Goal: Task Accomplishment & Management: Complete application form

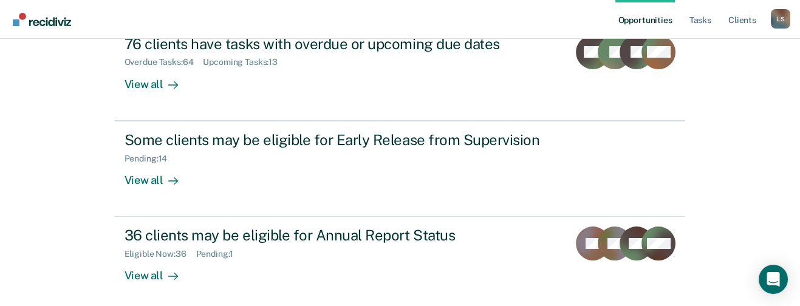
scroll to position [161, 0]
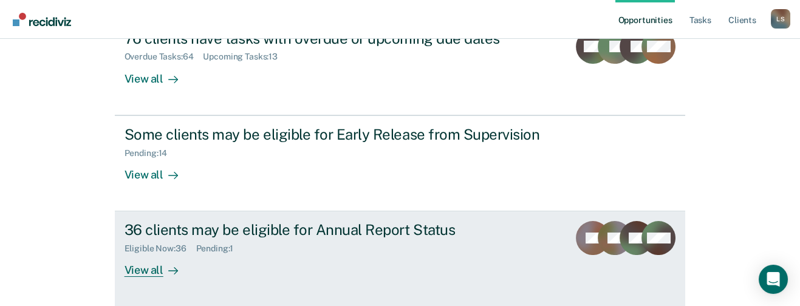
click at [143, 269] on div "View all" at bounding box center [159, 266] width 68 height 24
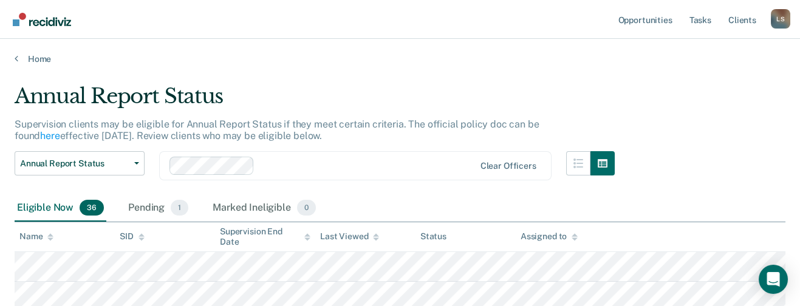
click at [49, 231] on div at bounding box center [50, 236] width 6 height 10
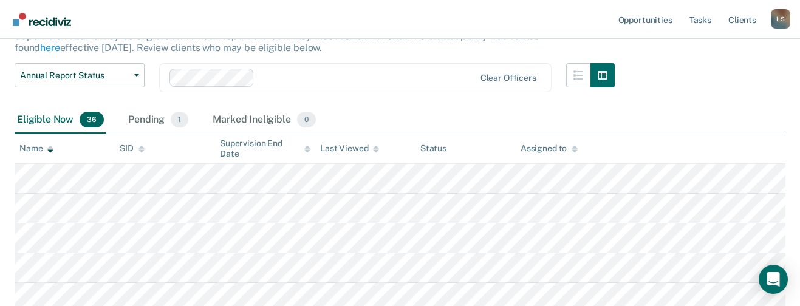
scroll to position [91, 0]
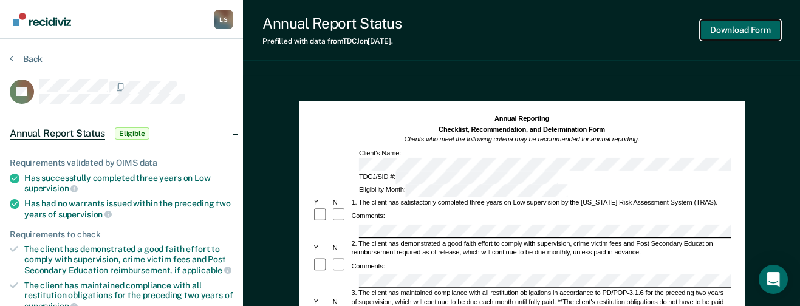
click at [735, 27] on button "Download Form" at bounding box center [740, 30] width 80 height 20
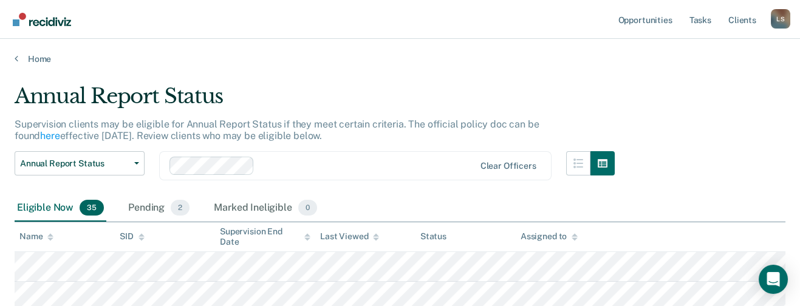
scroll to position [91, 0]
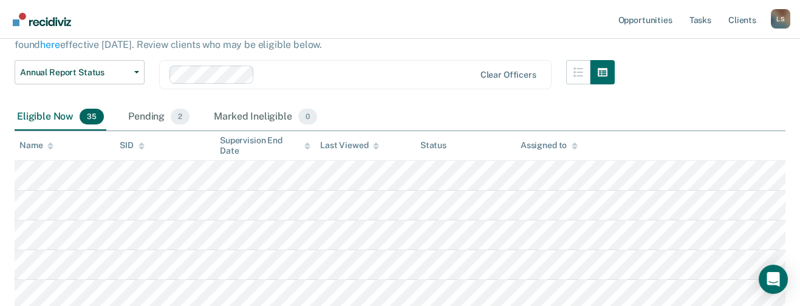
click at [52, 143] on icon at bounding box center [50, 144] width 6 height 3
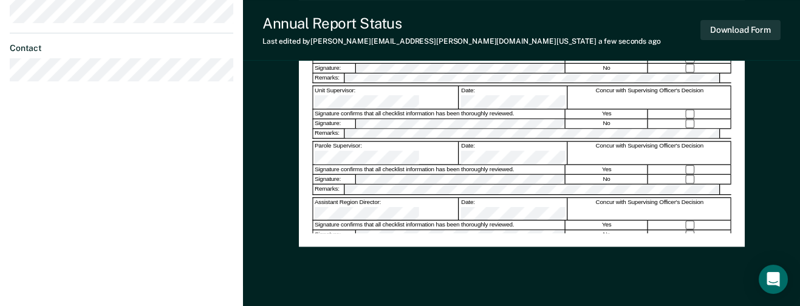
scroll to position [456, 0]
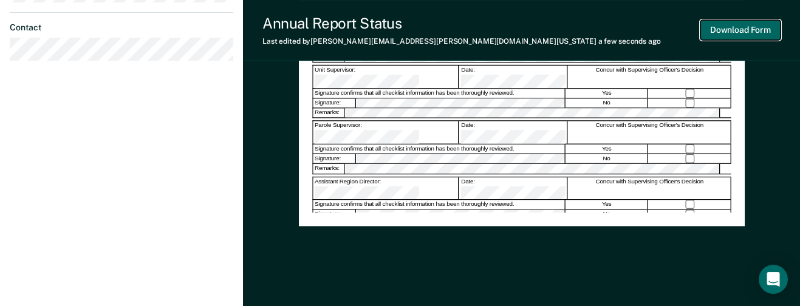
click at [729, 27] on button "Download Form" at bounding box center [740, 30] width 80 height 20
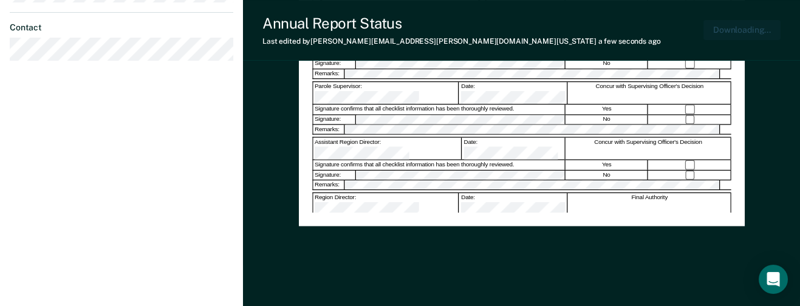
scroll to position [470, 0]
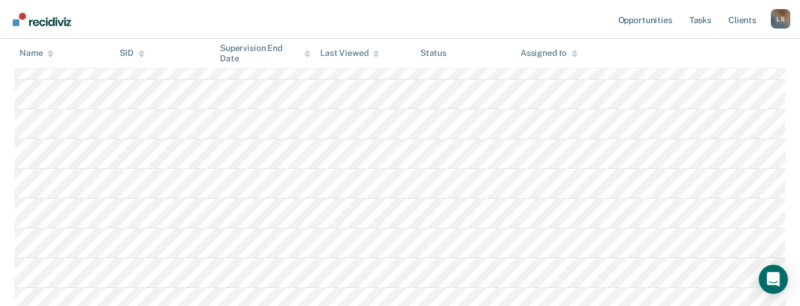
scroll to position [91, 0]
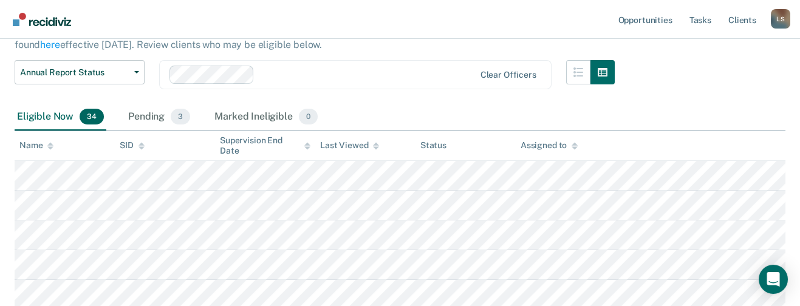
click at [50, 143] on icon at bounding box center [50, 144] width 6 height 3
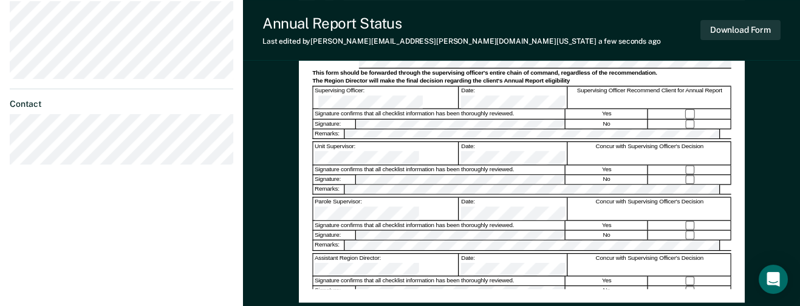
scroll to position [395, 0]
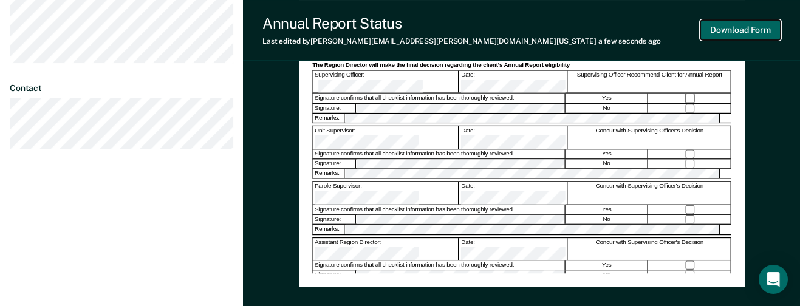
click at [730, 28] on button "Download Form" at bounding box center [740, 30] width 80 height 20
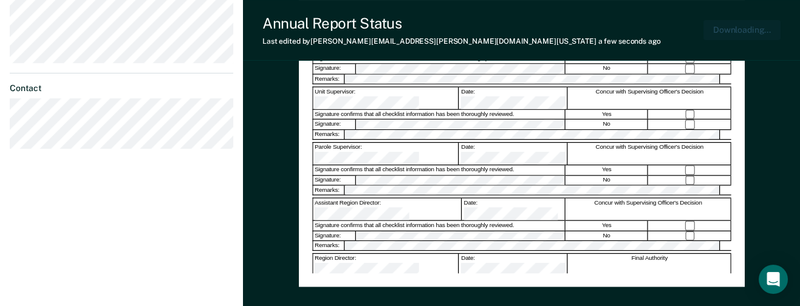
scroll to position [463, 0]
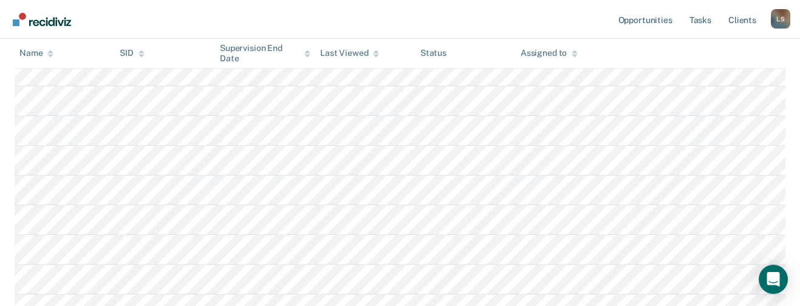
scroll to position [91, 0]
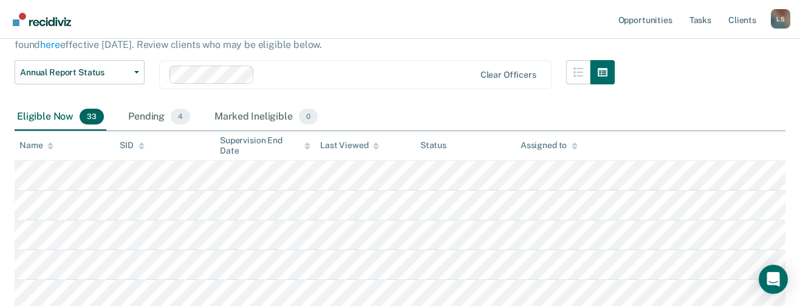
click at [49, 143] on icon at bounding box center [50, 144] width 6 height 3
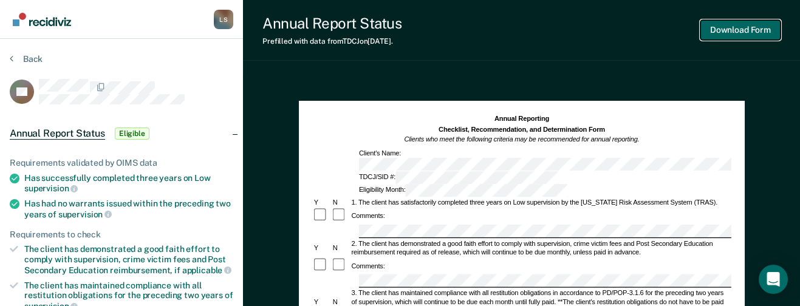
click at [733, 28] on button "Download Form" at bounding box center [740, 30] width 80 height 20
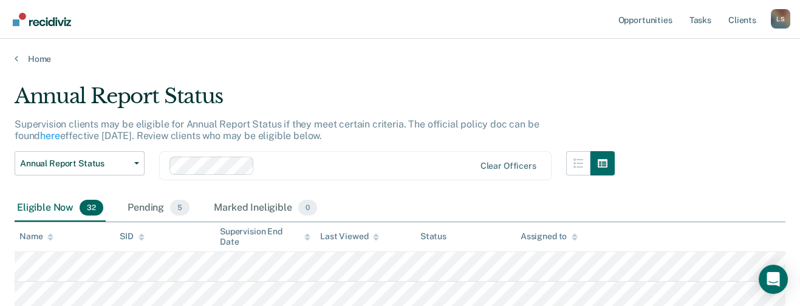
scroll to position [91, 0]
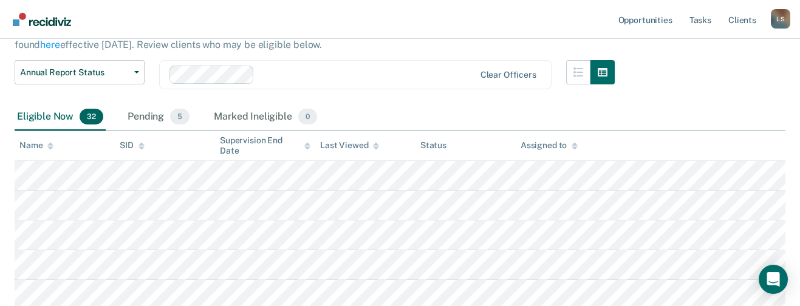
click at [52, 142] on icon at bounding box center [50, 146] width 6 height 8
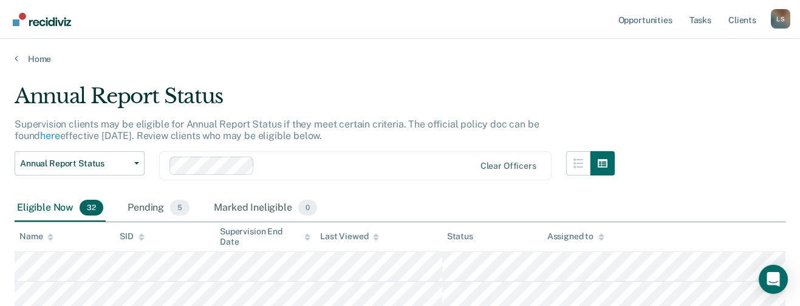
scroll to position [91, 0]
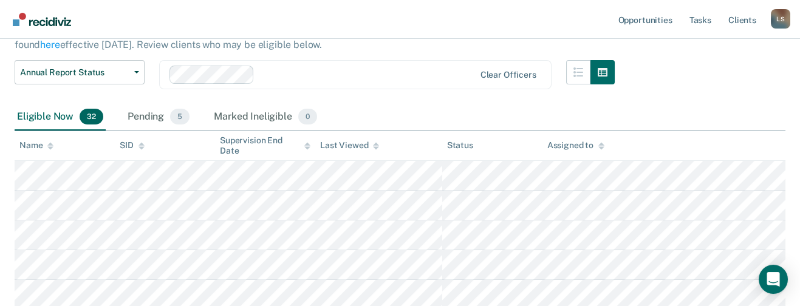
click at [49, 143] on icon at bounding box center [50, 144] width 6 height 3
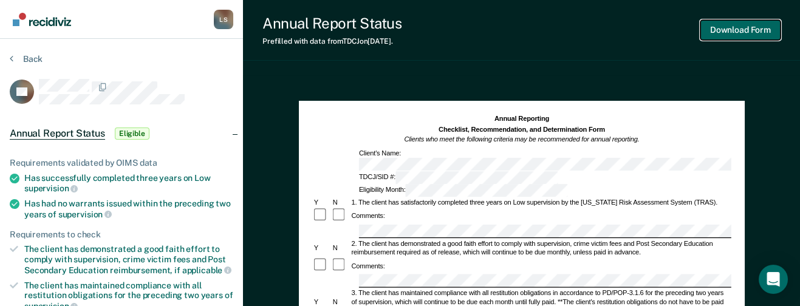
click at [729, 26] on button "Download Form" at bounding box center [740, 30] width 80 height 20
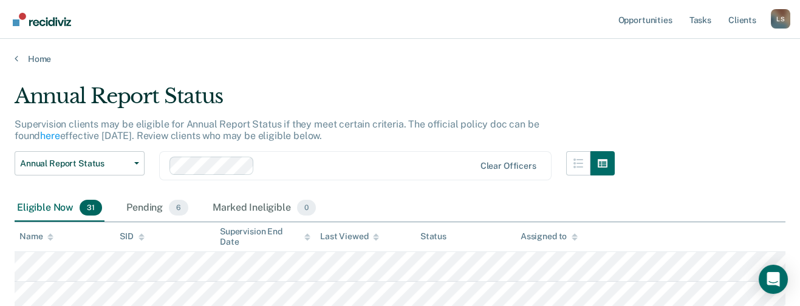
scroll to position [91, 0]
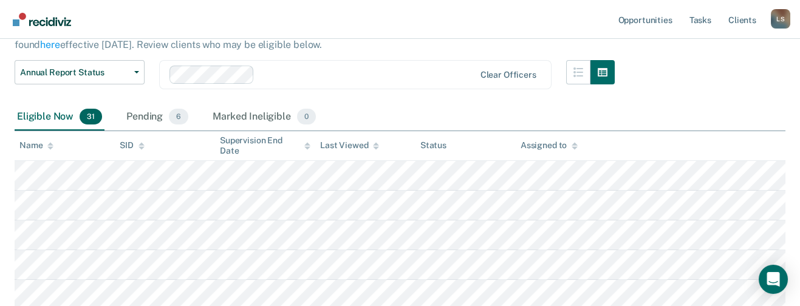
click at [48, 143] on icon at bounding box center [50, 146] width 6 height 8
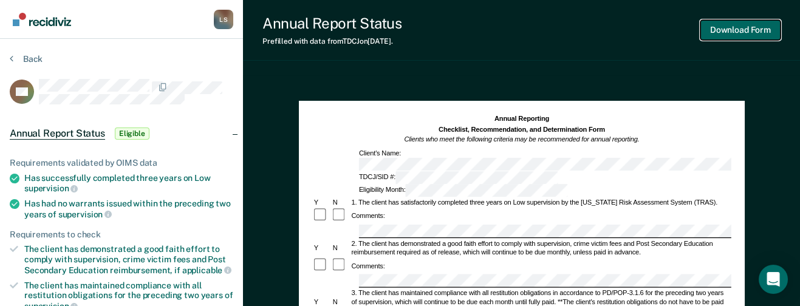
click at [741, 24] on button "Download Form" at bounding box center [740, 30] width 80 height 20
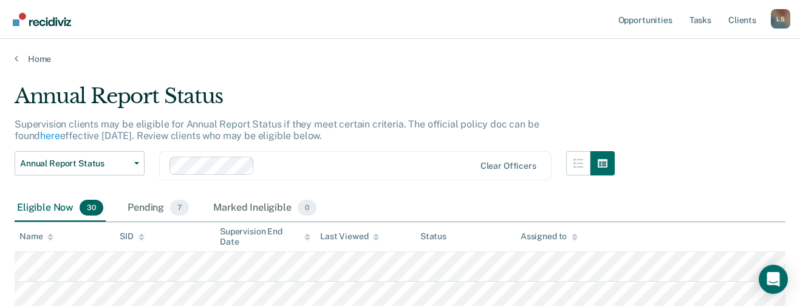
scroll to position [91, 0]
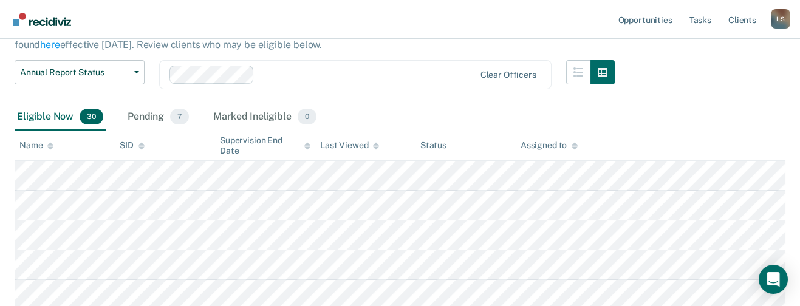
click at [51, 143] on icon at bounding box center [50, 144] width 6 height 3
click at [50, 143] on icon at bounding box center [50, 144] width 6 height 3
click at [50, 140] on div at bounding box center [50, 145] width 6 height 10
click at [50, 143] on icon at bounding box center [50, 144] width 6 height 3
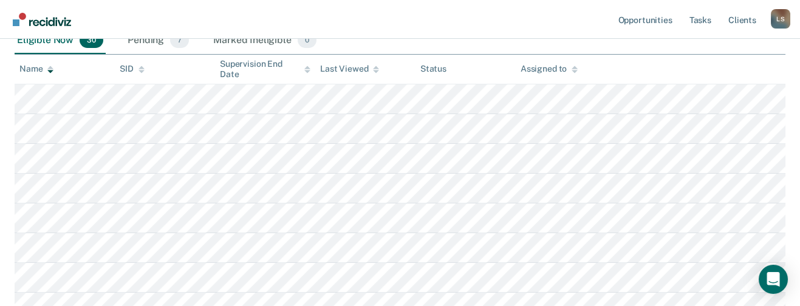
scroll to position [182, 0]
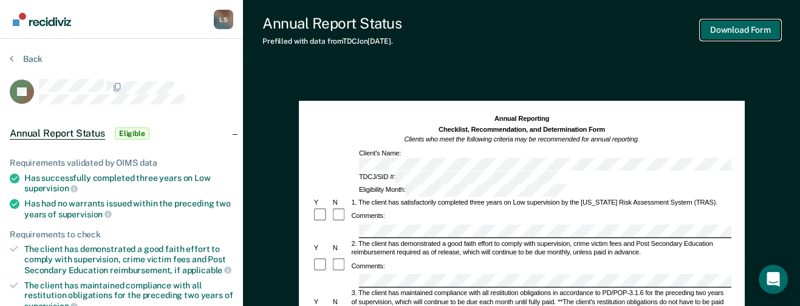
click at [730, 29] on button "Download Form" at bounding box center [740, 30] width 80 height 20
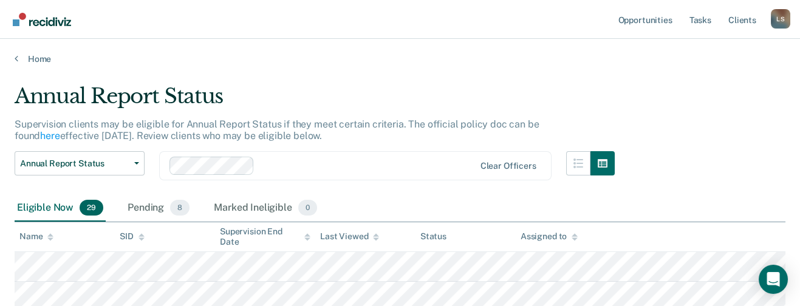
scroll to position [182, 0]
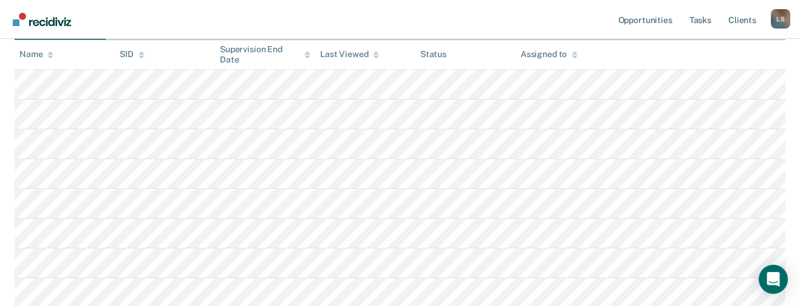
click at [51, 47] on th "Name" at bounding box center [65, 55] width 100 height 30
click at [51, 51] on icon at bounding box center [50, 55] width 6 height 8
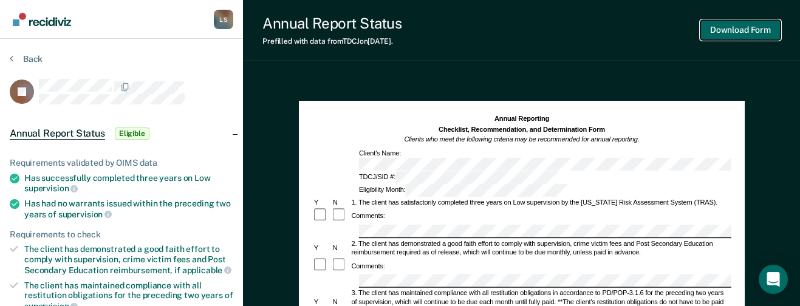
click at [737, 26] on button "Download Form" at bounding box center [740, 30] width 80 height 20
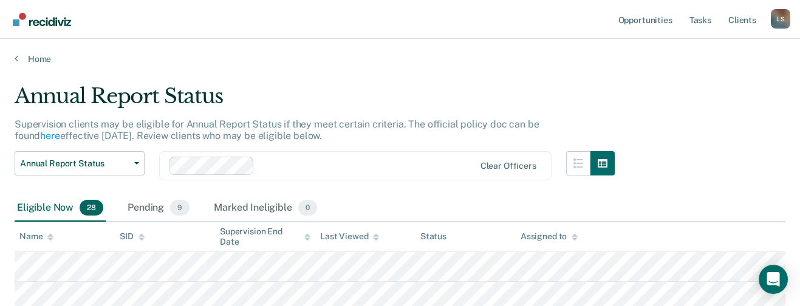
scroll to position [182, 0]
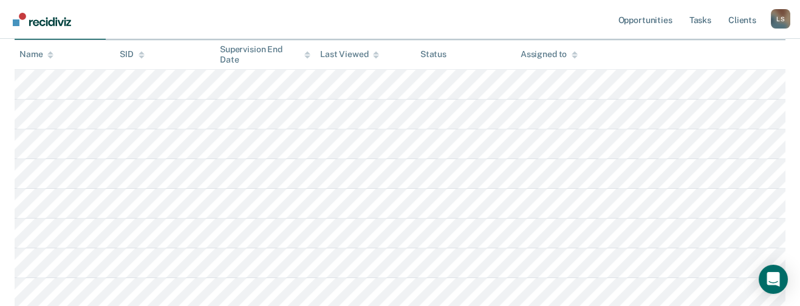
click at [49, 51] on icon at bounding box center [50, 55] width 6 height 8
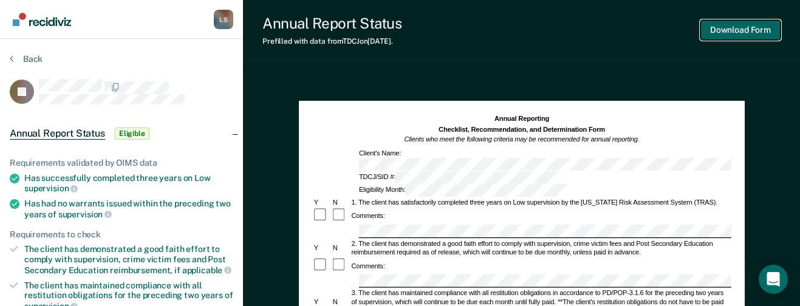
click at [730, 25] on button "Download Form" at bounding box center [740, 30] width 80 height 20
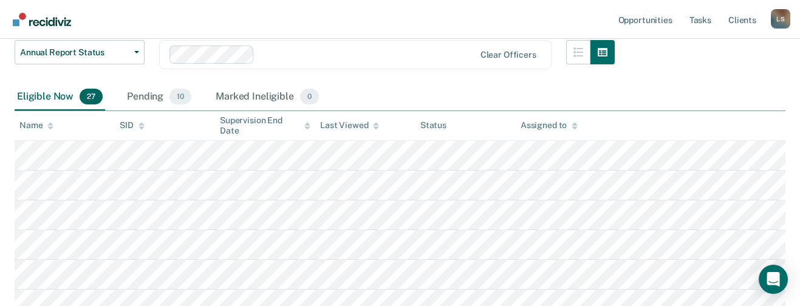
scroll to position [91, 0]
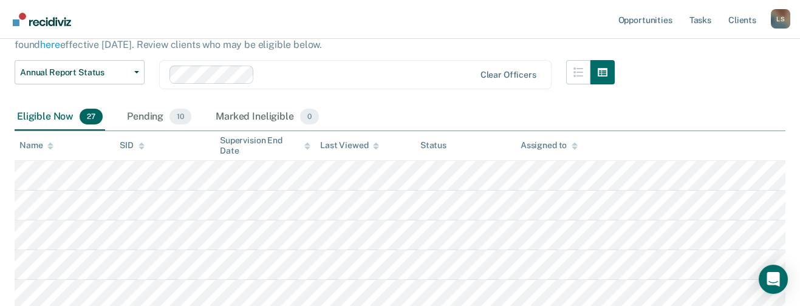
click at [49, 142] on icon at bounding box center [50, 146] width 6 height 8
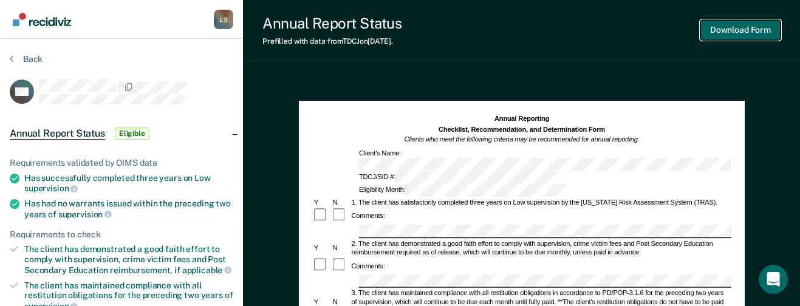
click at [717, 25] on button "Download Form" at bounding box center [740, 30] width 80 height 20
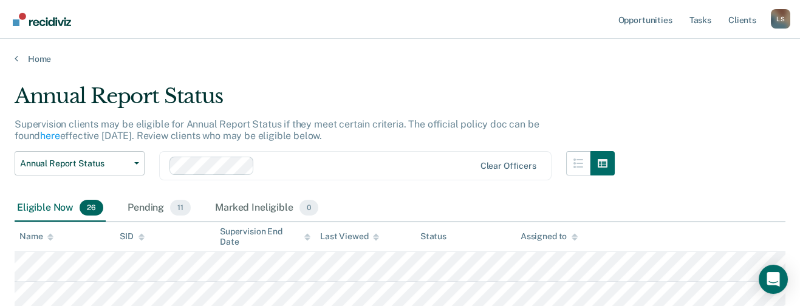
scroll to position [91, 0]
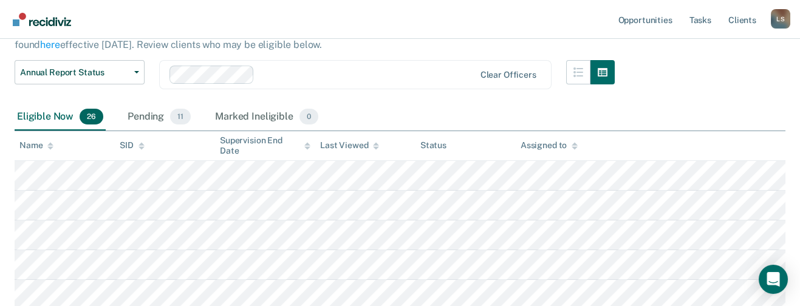
click at [50, 142] on icon at bounding box center [50, 146] width 6 height 8
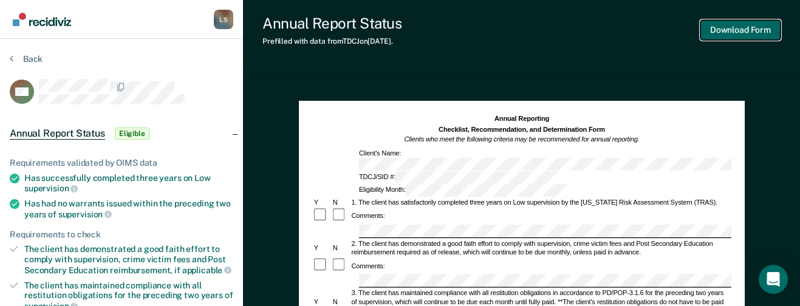
click at [739, 25] on button "Download Form" at bounding box center [740, 30] width 80 height 20
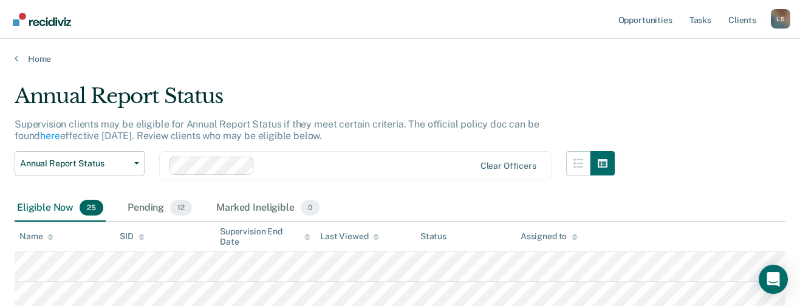
scroll to position [91, 0]
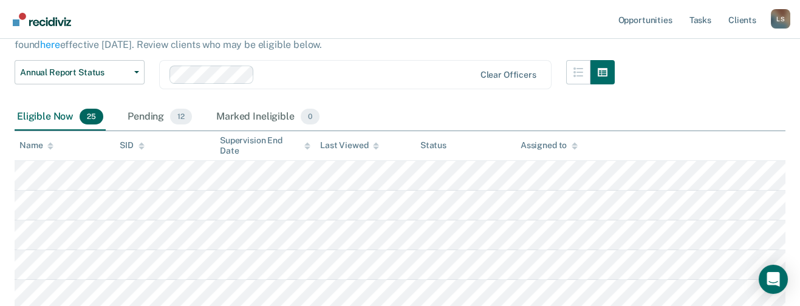
click at [52, 143] on icon at bounding box center [50, 144] width 6 height 3
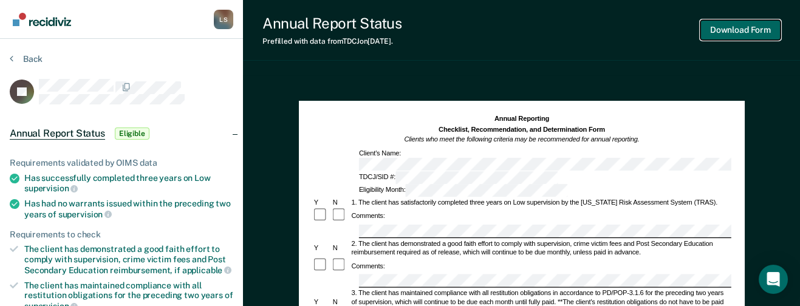
click at [726, 28] on button "Download Form" at bounding box center [740, 30] width 80 height 20
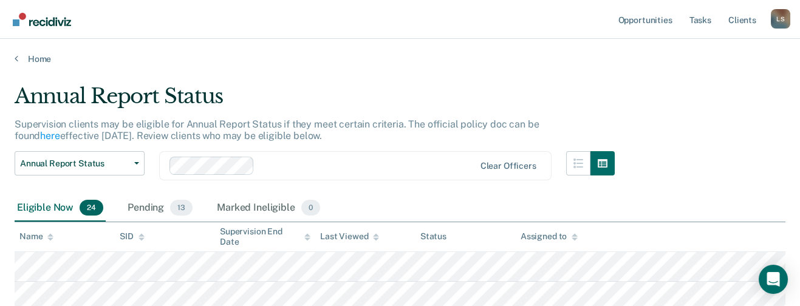
scroll to position [91, 0]
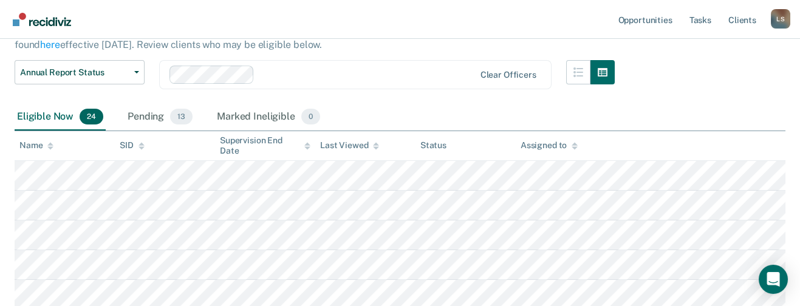
click at [50, 143] on icon at bounding box center [50, 144] width 6 height 3
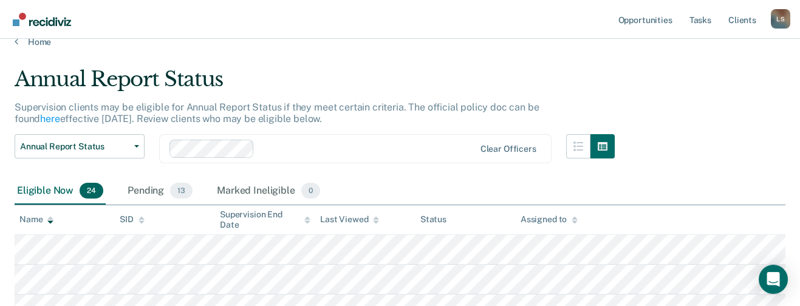
scroll to position [0, 0]
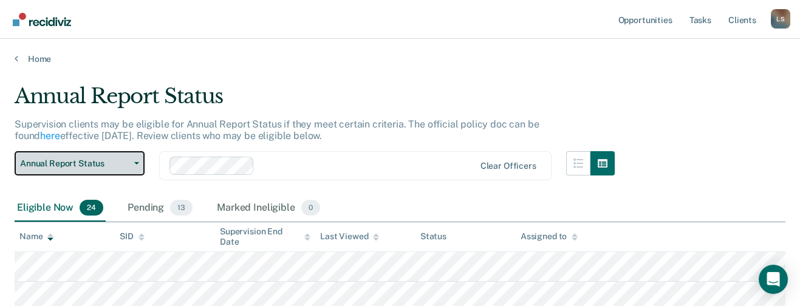
click at [137, 162] on icon "button" at bounding box center [136, 163] width 5 height 2
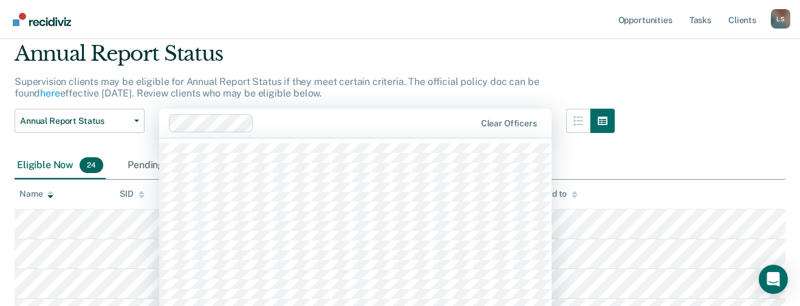
click at [355, 138] on div "1245 results available. Use Up and Down to choose options, press Enter to selec…" at bounding box center [355, 123] width 392 height 29
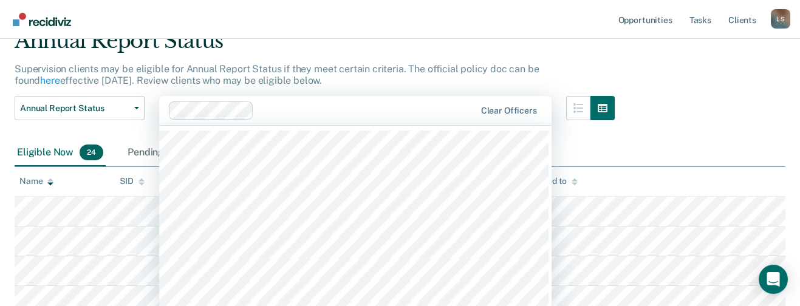
scroll to position [56, 0]
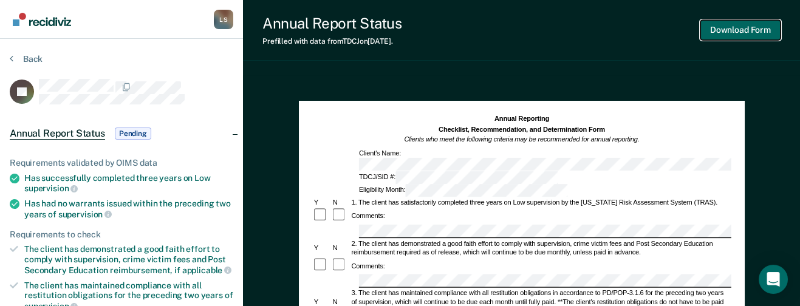
click at [731, 28] on button "Download Form" at bounding box center [740, 30] width 80 height 20
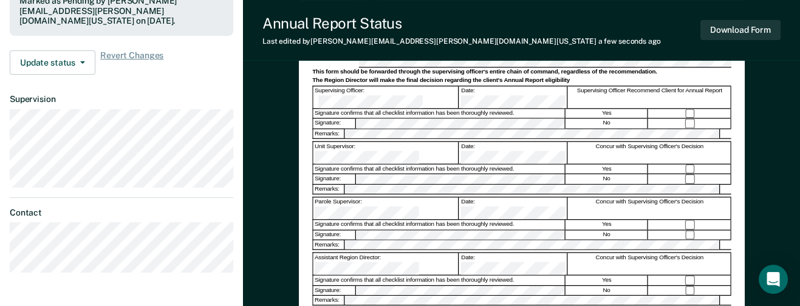
scroll to position [364, 0]
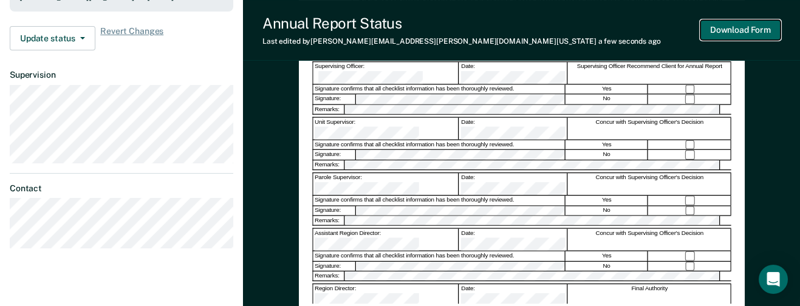
click at [718, 26] on button "Download Form" at bounding box center [740, 30] width 80 height 20
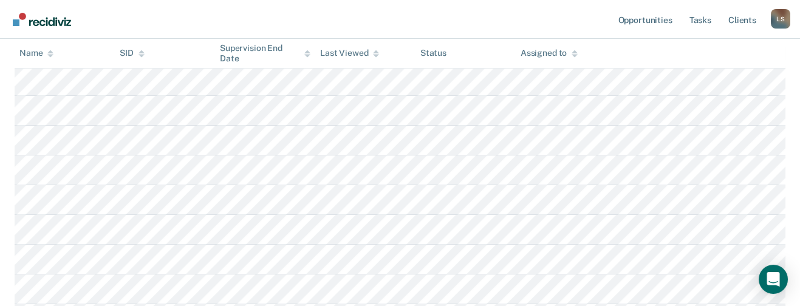
scroll to position [56, 0]
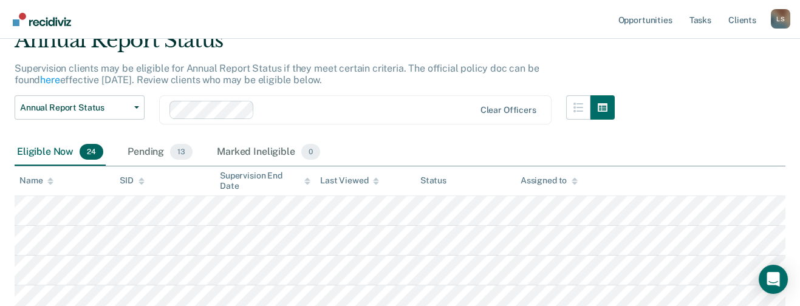
click at [50, 178] on icon at bounding box center [50, 179] width 6 height 3
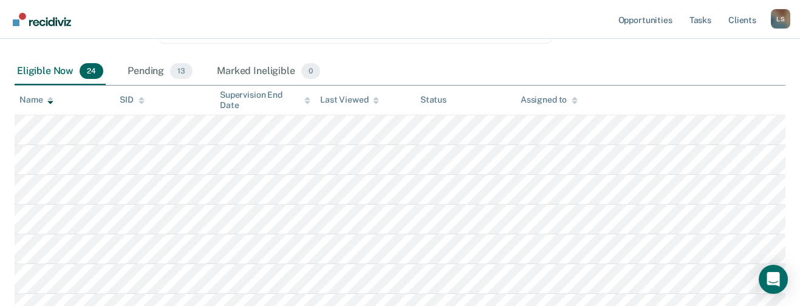
scroll to position [147, 0]
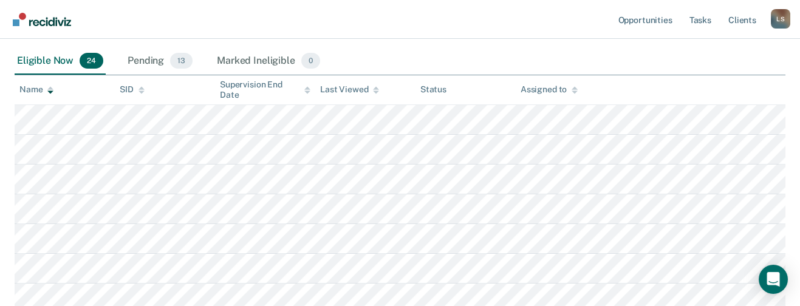
click at [697, 103] on th at bounding box center [700, 90] width 169 height 30
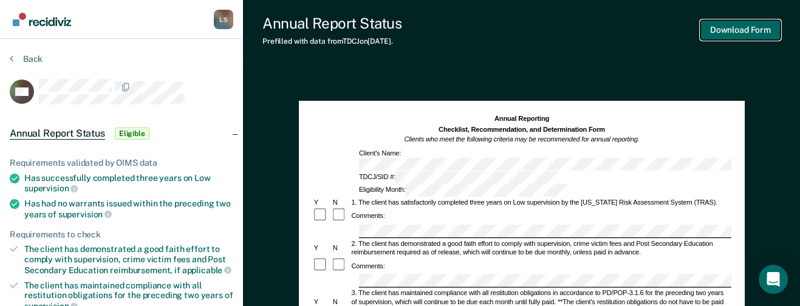
click at [733, 27] on button "Download Form" at bounding box center [740, 30] width 80 height 20
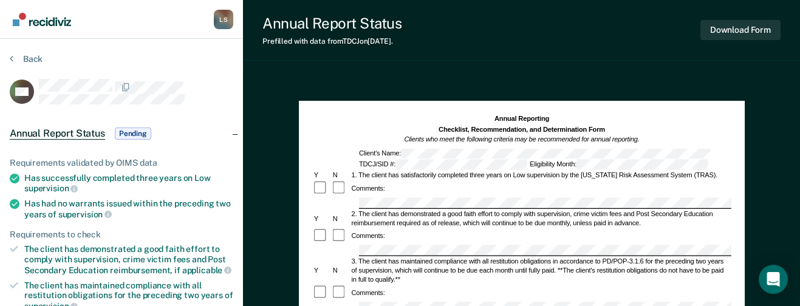
click at [135, 128] on span "Pending" at bounding box center [133, 134] width 36 height 12
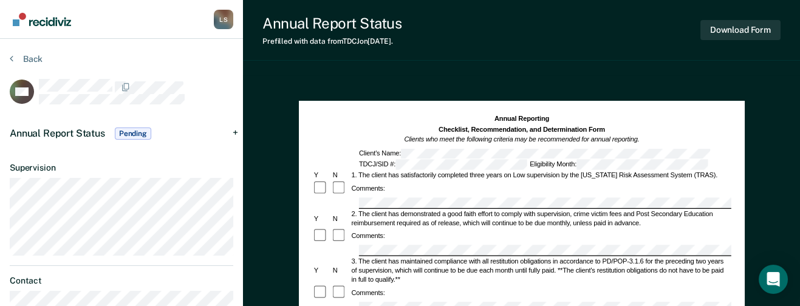
click at [135, 128] on span "Pending" at bounding box center [133, 134] width 36 height 12
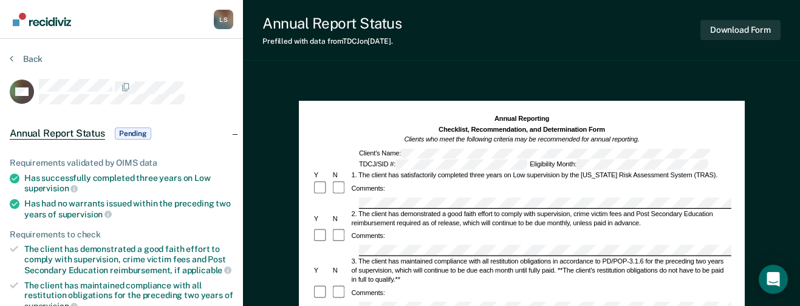
click at [135, 128] on span "Pending" at bounding box center [133, 134] width 36 height 12
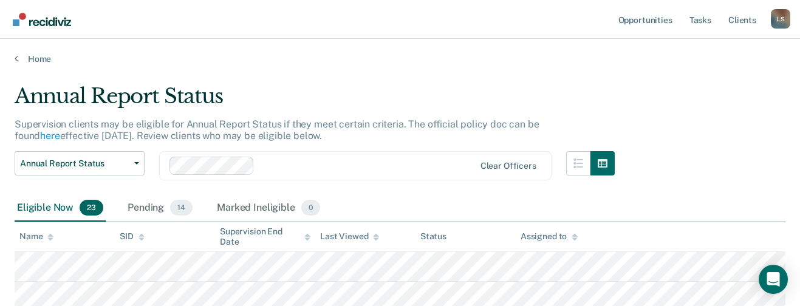
scroll to position [147, 0]
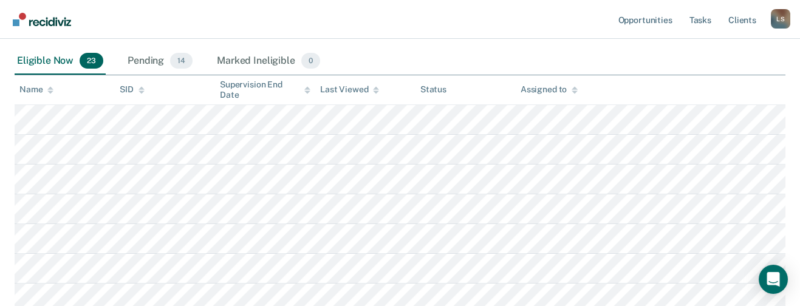
click at [52, 87] on icon at bounding box center [50, 88] width 6 height 3
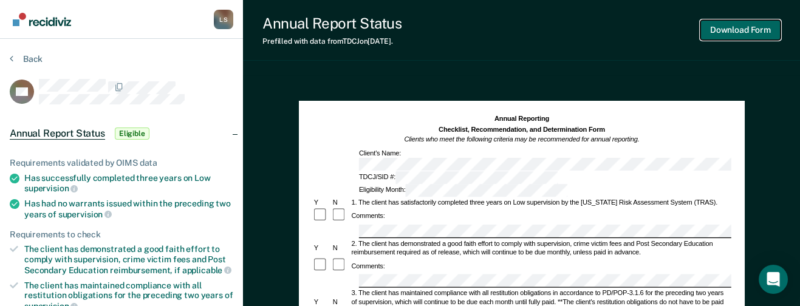
click at [728, 28] on button "Download Form" at bounding box center [740, 30] width 80 height 20
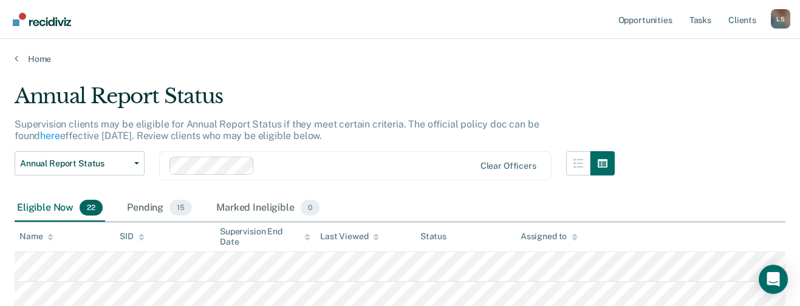
scroll to position [147, 0]
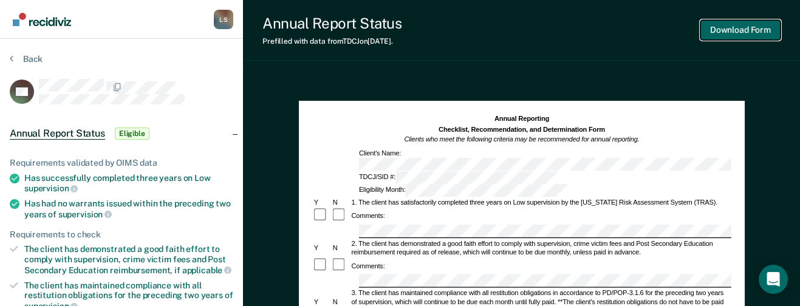
click at [719, 30] on button "Download Form" at bounding box center [740, 30] width 80 height 20
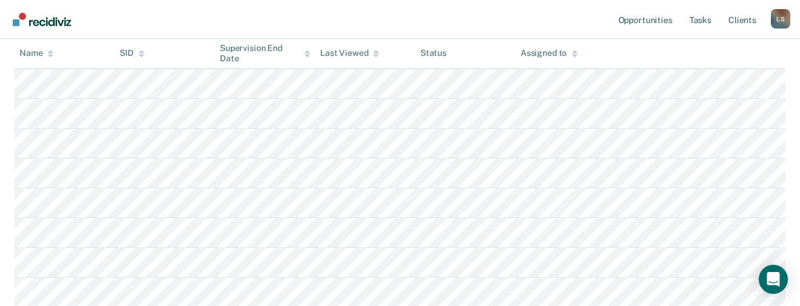
scroll to position [238, 0]
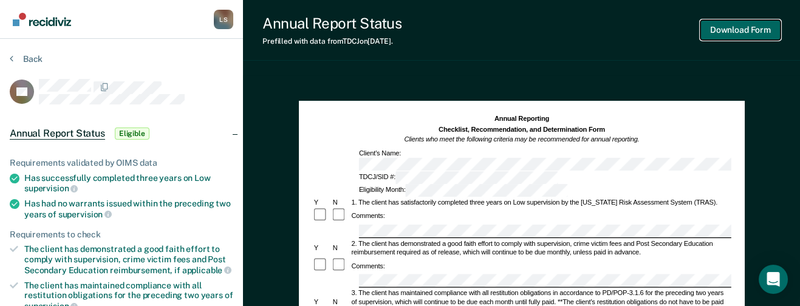
click at [722, 26] on button "Download Form" at bounding box center [740, 30] width 80 height 20
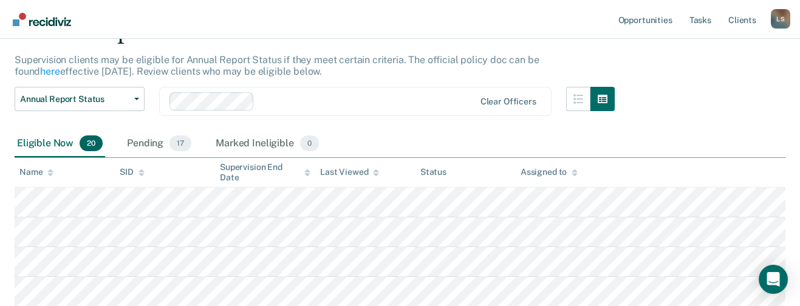
scroll to position [56, 0]
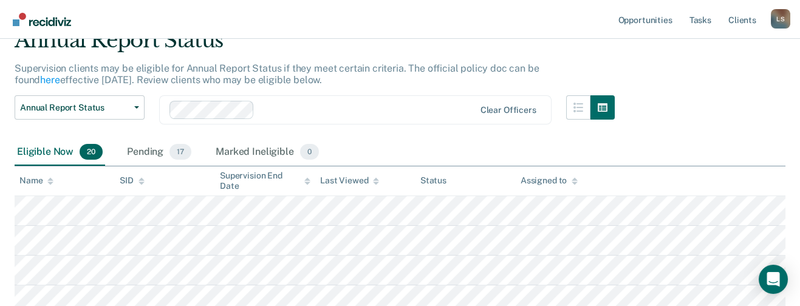
click at [49, 177] on icon at bounding box center [50, 181] width 6 height 8
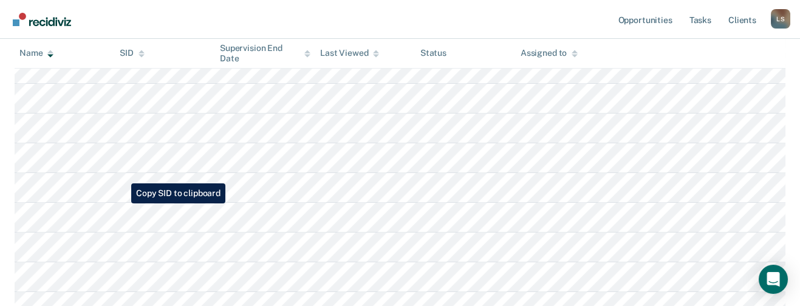
scroll to position [238, 0]
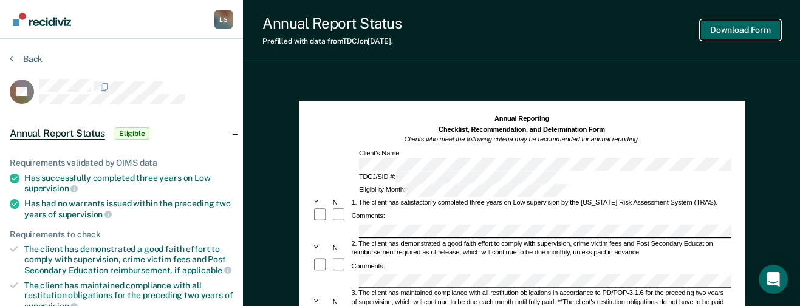
click at [740, 26] on button "Download Form" at bounding box center [740, 30] width 80 height 20
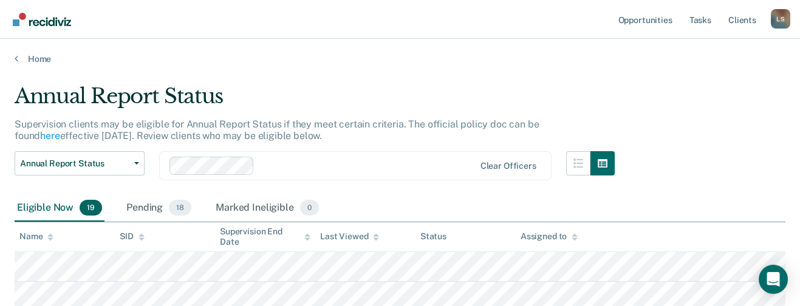
scroll to position [238, 0]
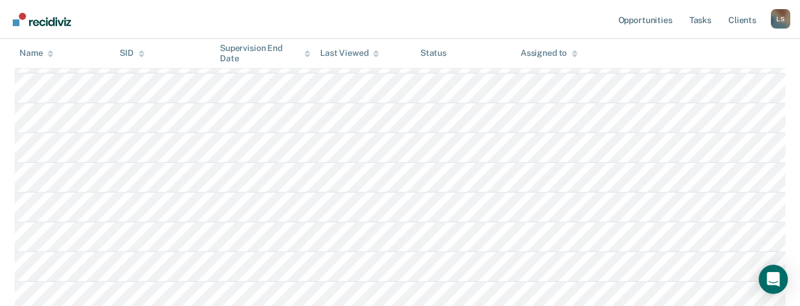
click at [52, 52] on icon at bounding box center [50, 51] width 6 height 3
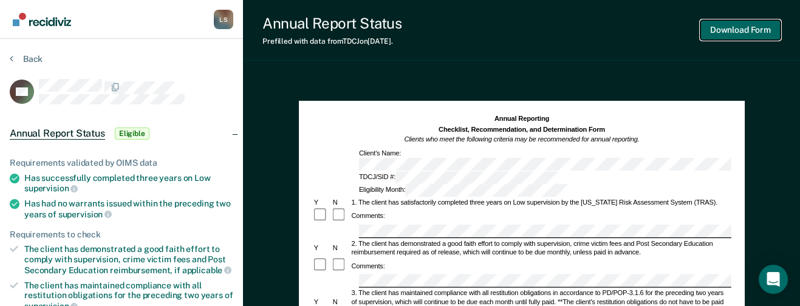
click at [722, 25] on button "Download Form" at bounding box center [740, 30] width 80 height 20
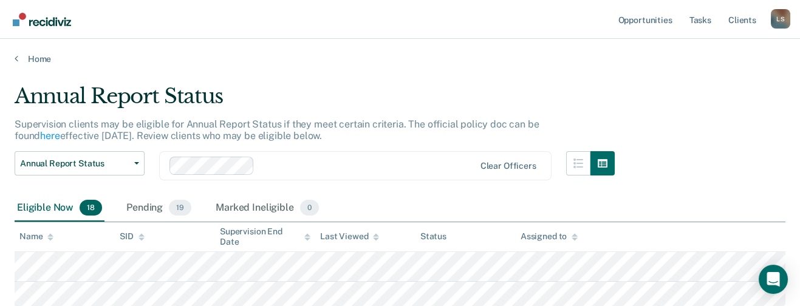
scroll to position [452, 0]
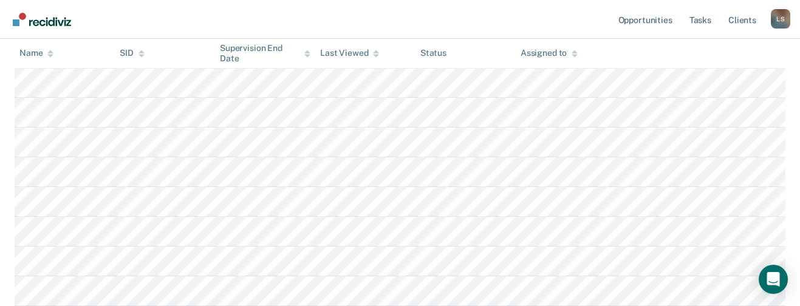
click at [52, 50] on icon at bounding box center [50, 54] width 6 height 8
click at [50, 50] on icon at bounding box center [50, 51] width 6 height 3
click at [52, 50] on icon at bounding box center [50, 54] width 6 height 8
click at [49, 49] on div at bounding box center [50, 54] width 6 height 10
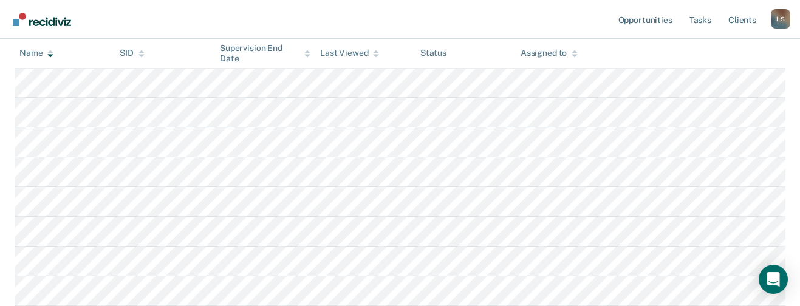
click at [49, 49] on div at bounding box center [50, 54] width 6 height 10
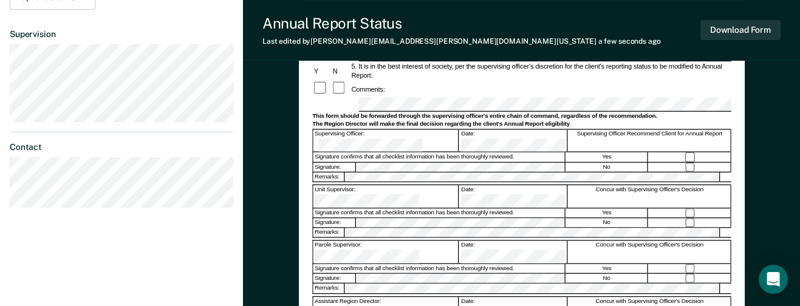
scroll to position [395, 0]
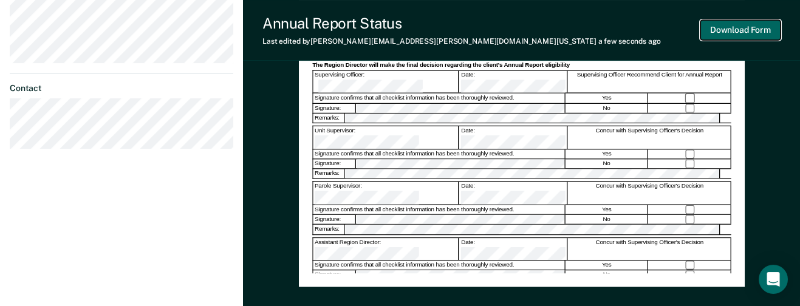
click at [725, 27] on button "Download Form" at bounding box center [740, 30] width 80 height 20
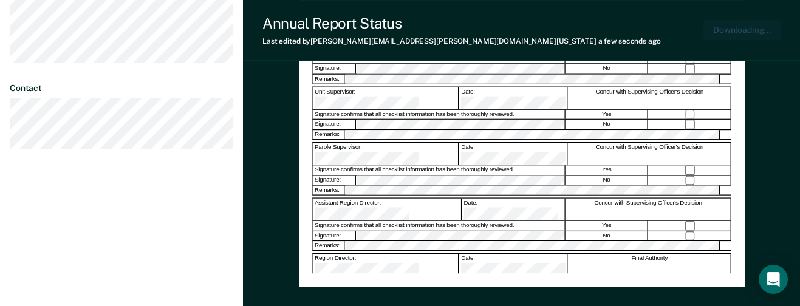
scroll to position [463, 0]
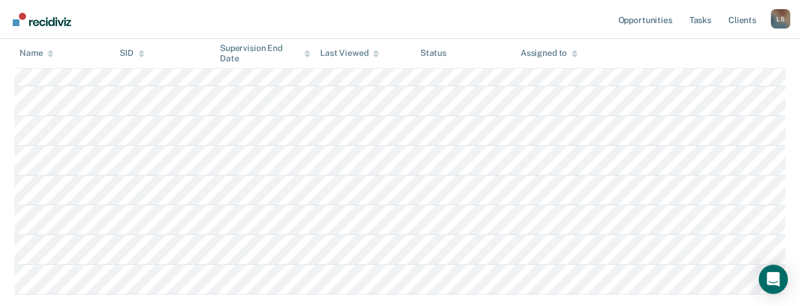
scroll to position [214, 0]
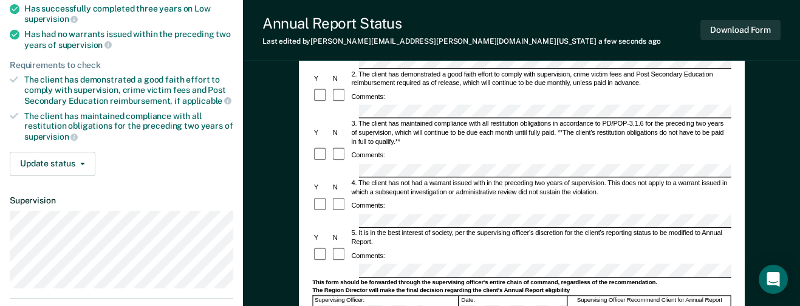
scroll to position [182, 0]
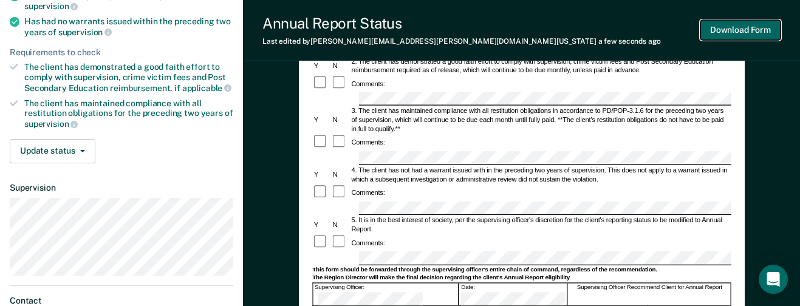
click at [722, 28] on button "Download Form" at bounding box center [740, 30] width 80 height 20
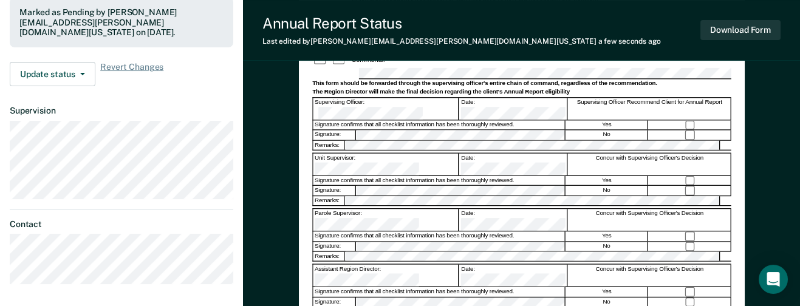
scroll to position [395, 0]
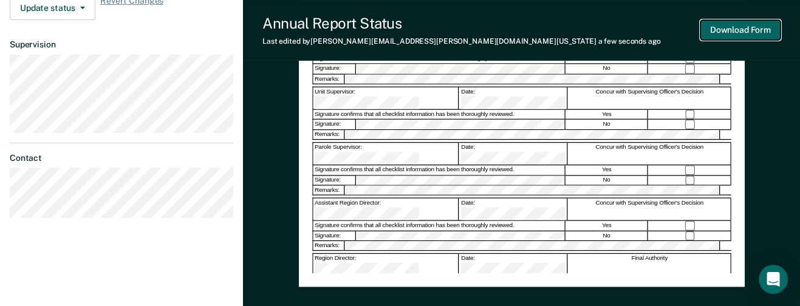
click at [724, 27] on button "Download Form" at bounding box center [740, 30] width 80 height 20
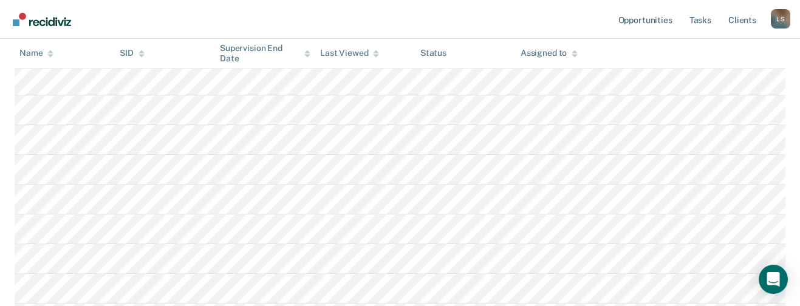
scroll to position [214, 0]
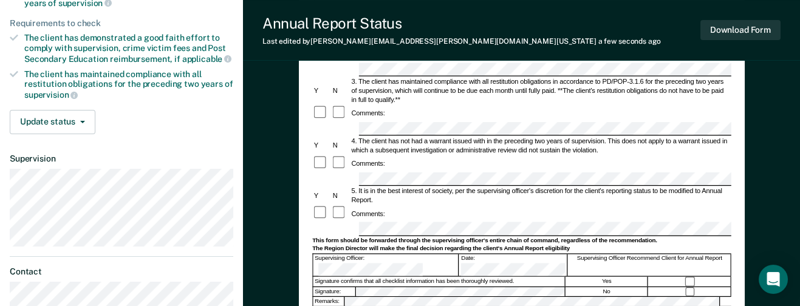
scroll to position [182, 0]
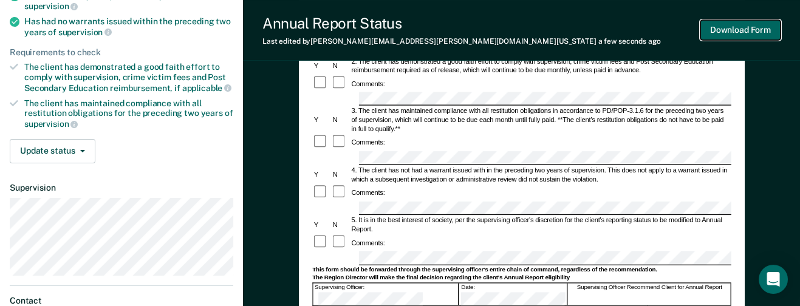
click at [723, 27] on button "Download Form" at bounding box center [740, 30] width 80 height 20
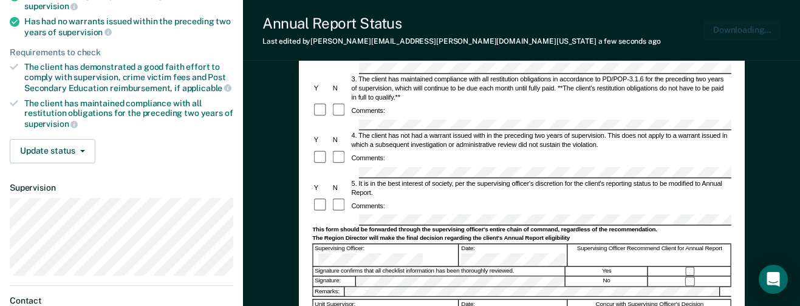
scroll to position [0, 0]
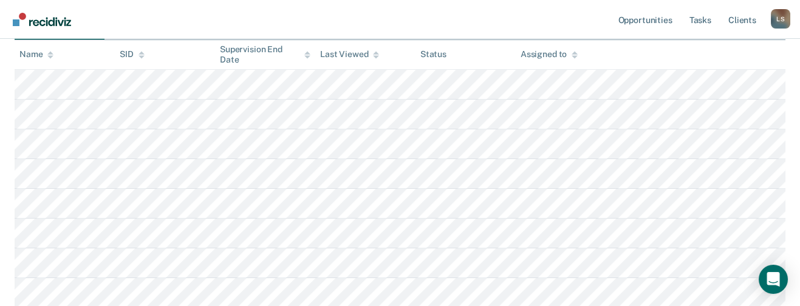
scroll to position [214, 0]
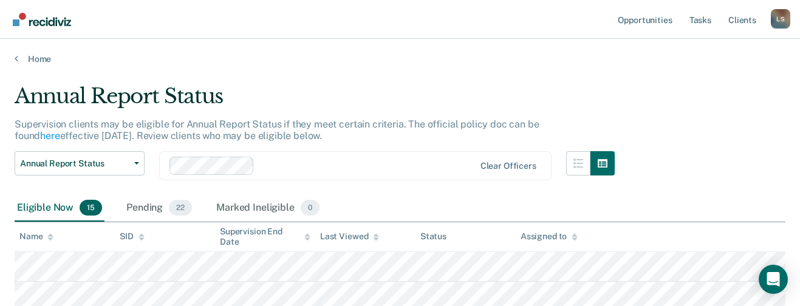
scroll to position [214, 0]
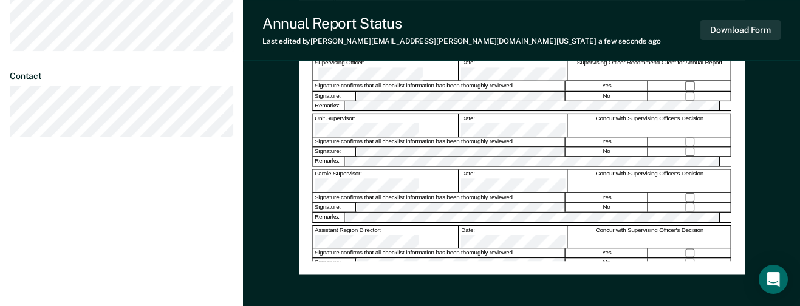
scroll to position [425, 0]
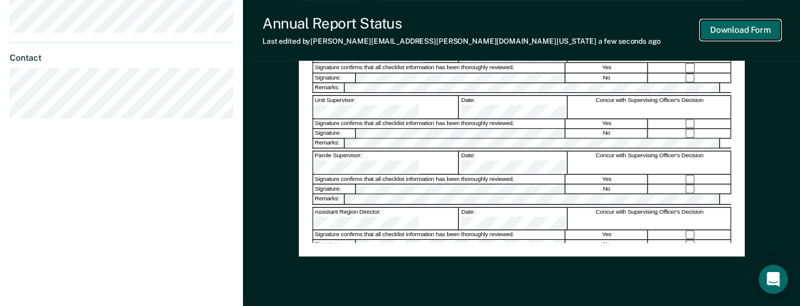
click at [731, 27] on button "Download Form" at bounding box center [740, 30] width 80 height 20
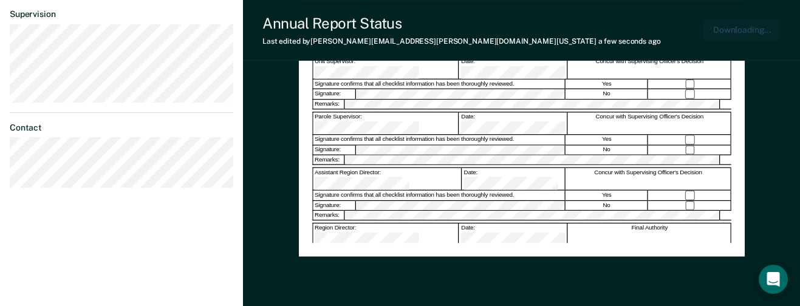
scroll to position [470, 0]
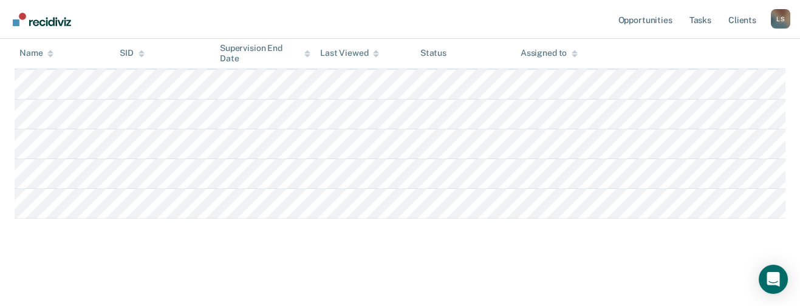
scroll to position [214, 0]
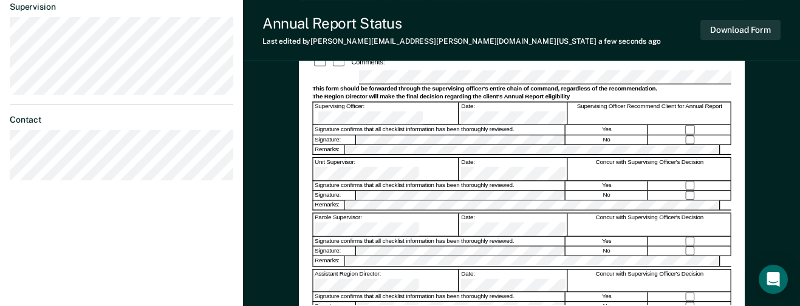
scroll to position [364, 0]
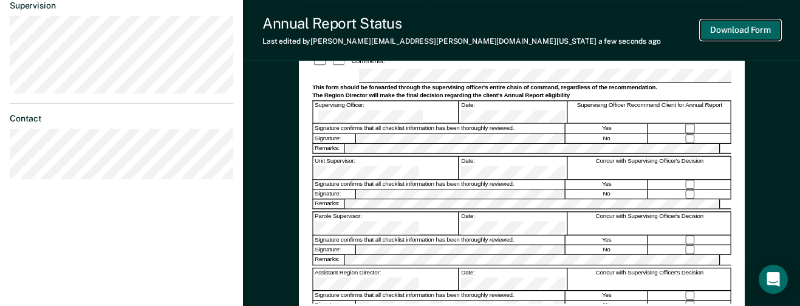
click at [731, 28] on button "Download Form" at bounding box center [740, 30] width 80 height 20
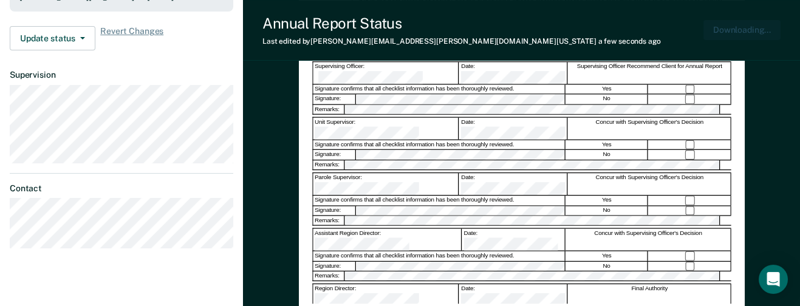
scroll to position [434, 0]
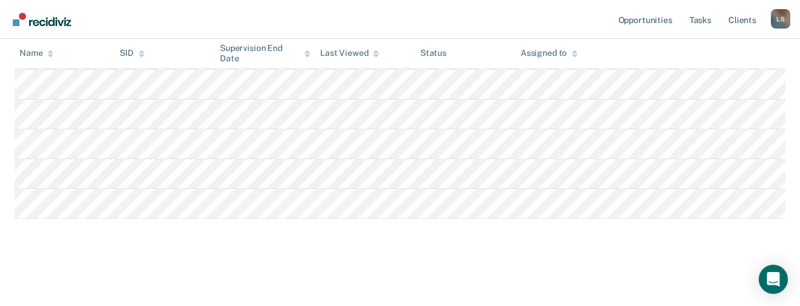
scroll to position [214, 0]
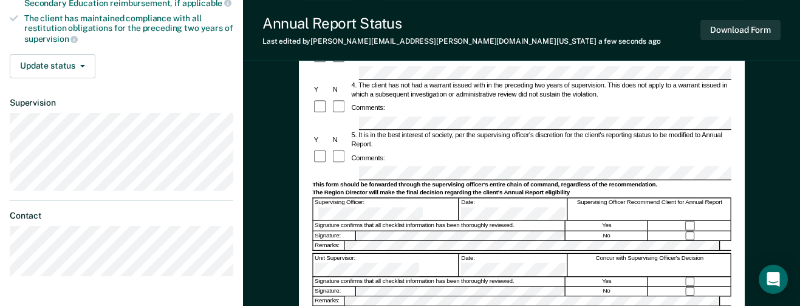
scroll to position [243, 0]
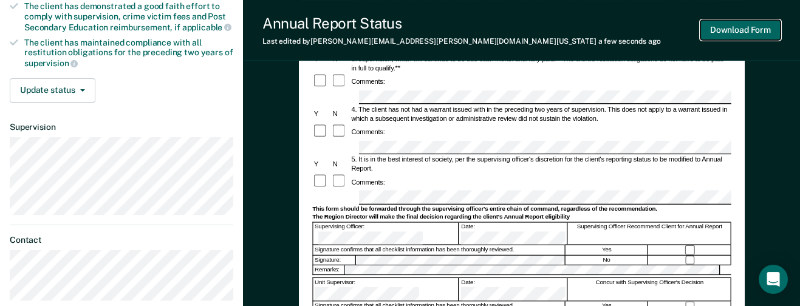
click at [728, 29] on button "Download Form" at bounding box center [740, 30] width 80 height 20
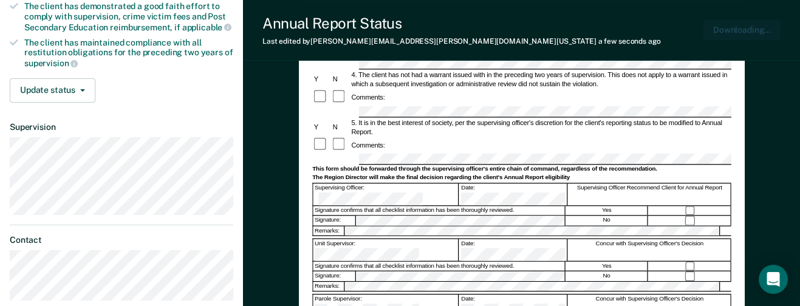
scroll to position [0, 0]
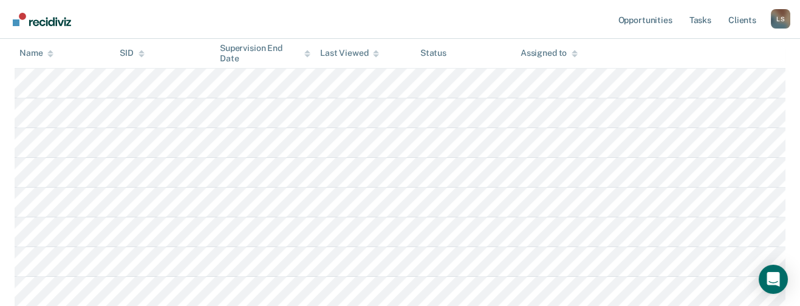
scroll to position [214, 0]
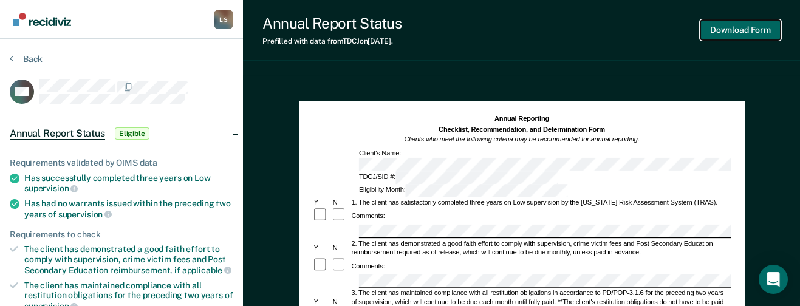
click at [720, 27] on button "Download Form" at bounding box center [740, 30] width 80 height 20
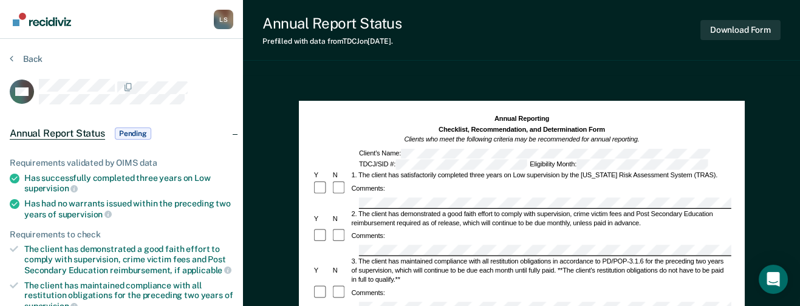
scroll to position [214, 0]
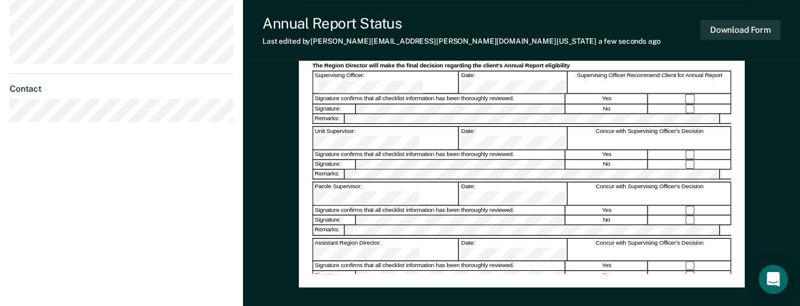
scroll to position [395, 0]
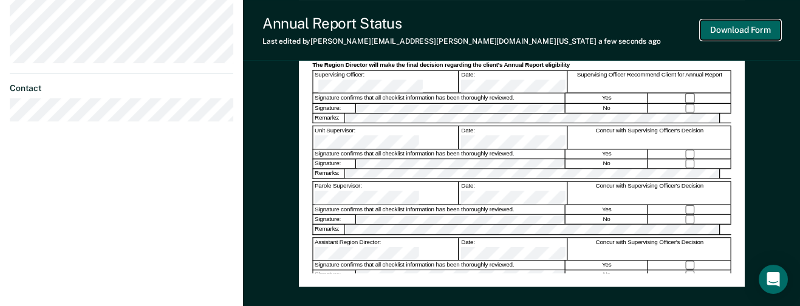
click at [724, 27] on button "Download Form" at bounding box center [740, 30] width 80 height 20
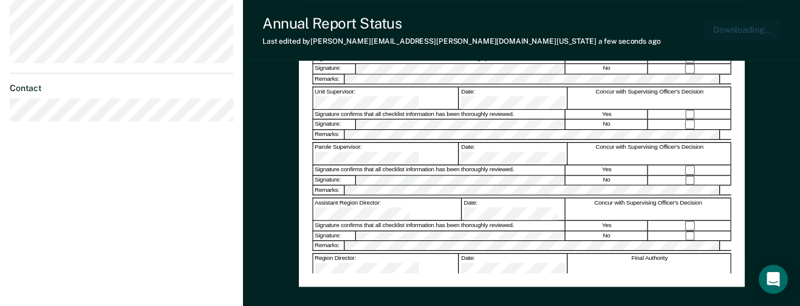
scroll to position [463, 0]
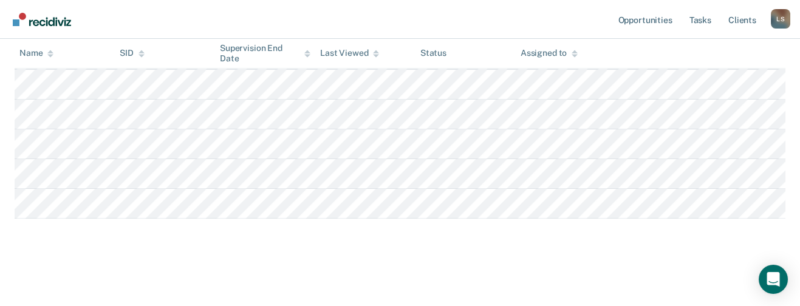
scroll to position [214, 0]
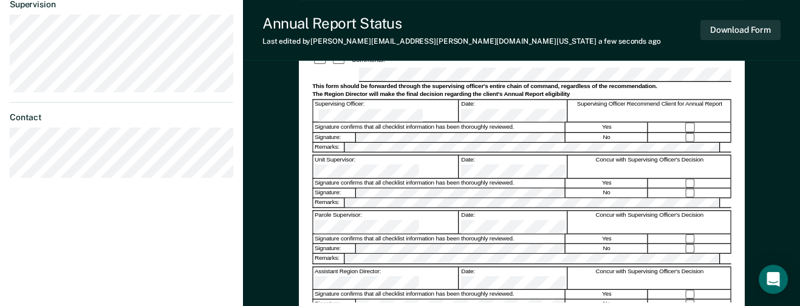
scroll to position [395, 0]
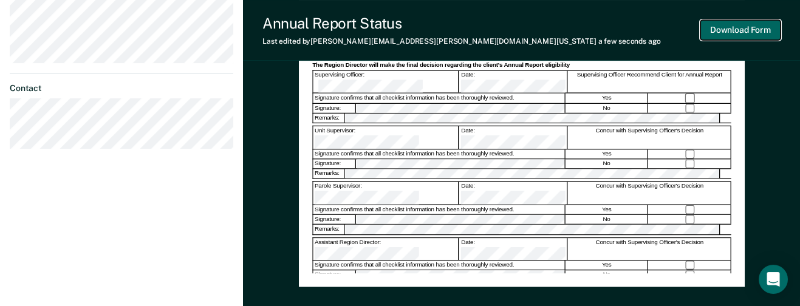
click at [712, 29] on button "Download Form" at bounding box center [740, 30] width 80 height 20
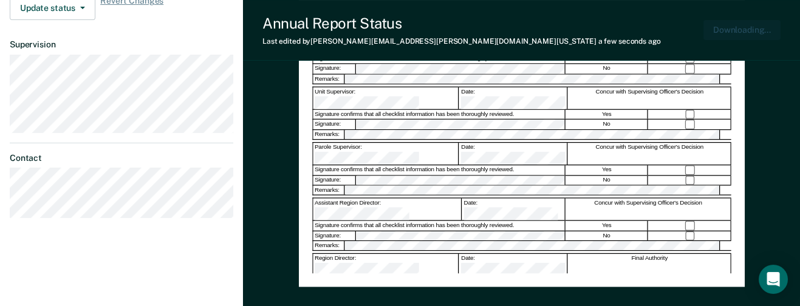
scroll to position [463, 0]
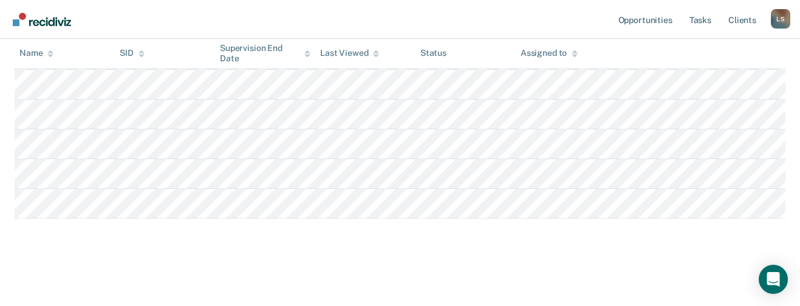
scroll to position [214, 0]
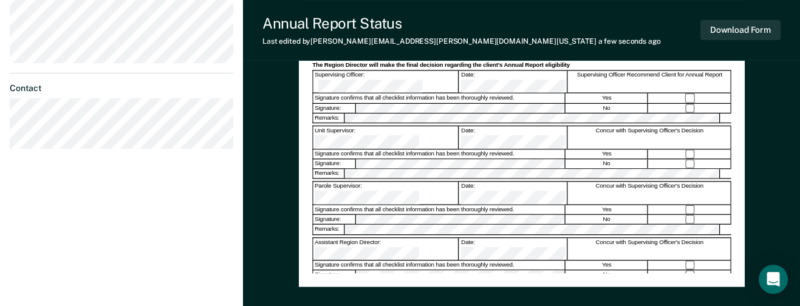
scroll to position [213, 0]
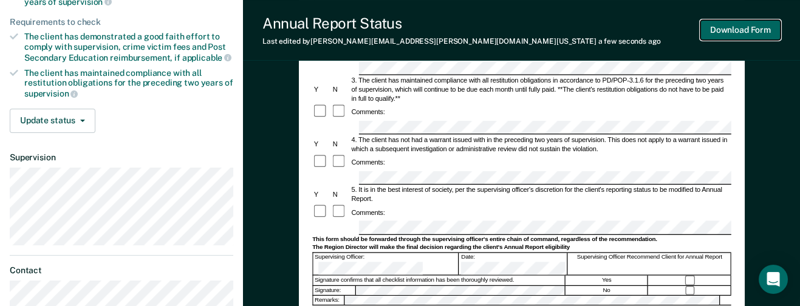
click at [731, 26] on button "Download Form" at bounding box center [740, 30] width 80 height 20
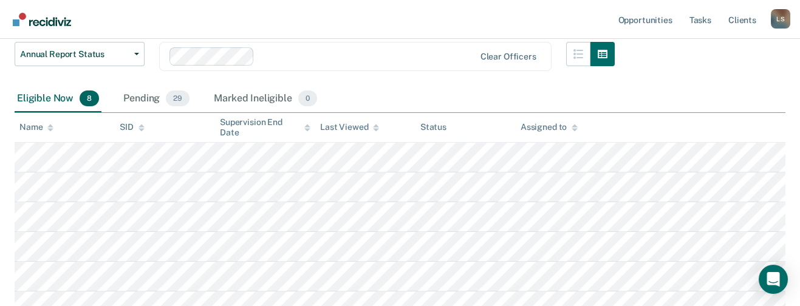
scroll to position [123, 0]
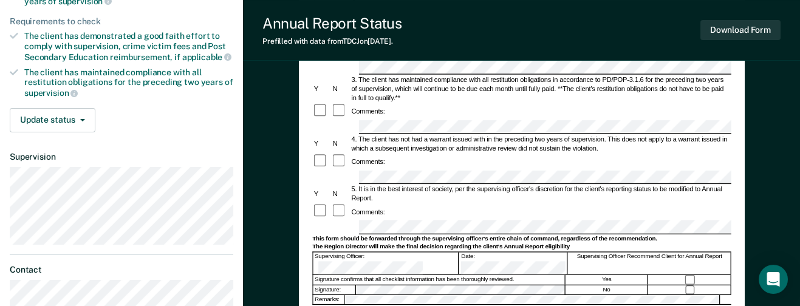
scroll to position [243, 0]
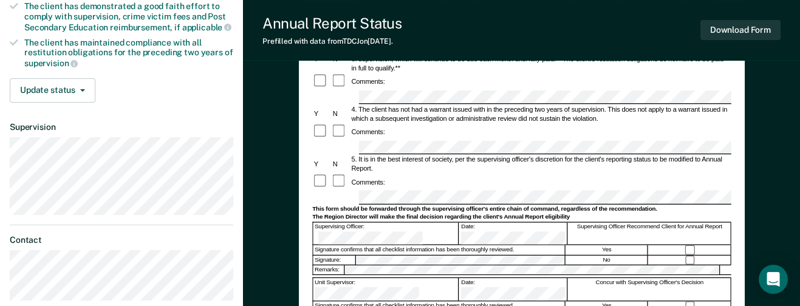
click at [688, 245] on div at bounding box center [690, 249] width 82 height 9
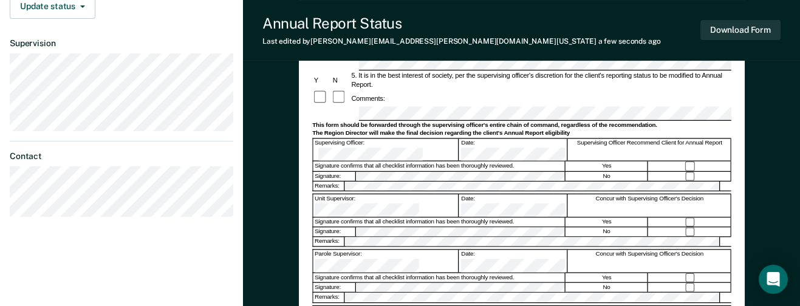
scroll to position [334, 0]
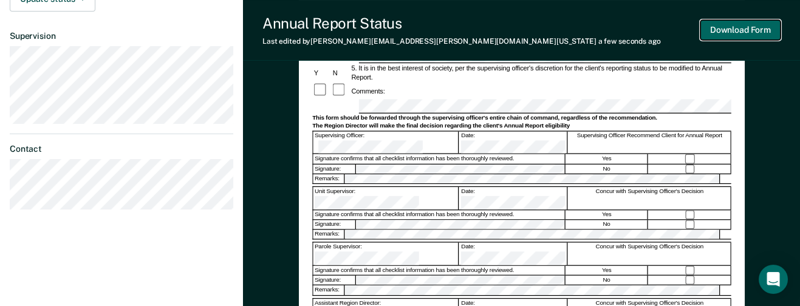
click at [724, 29] on button "Download Form" at bounding box center [740, 30] width 80 height 20
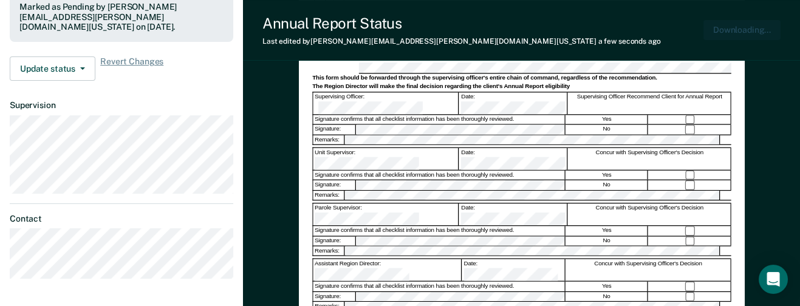
scroll to position [403, 0]
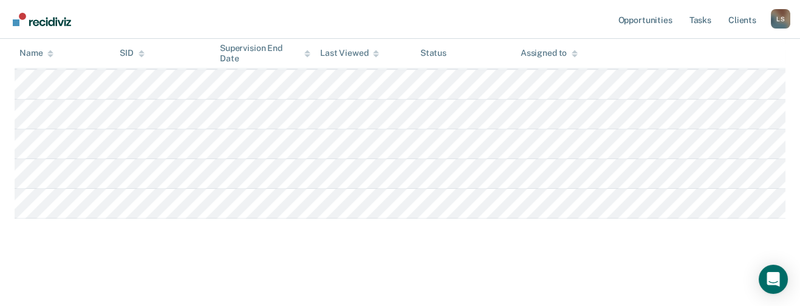
scroll to position [123, 0]
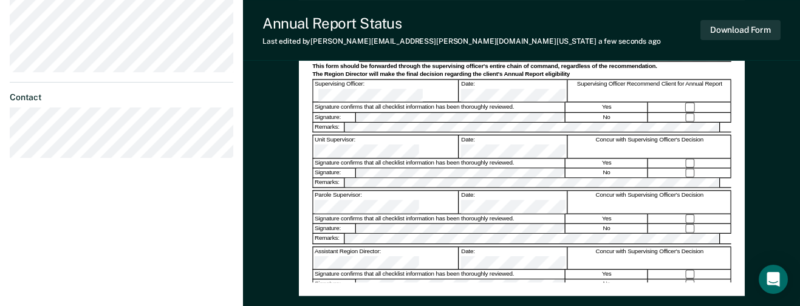
scroll to position [395, 0]
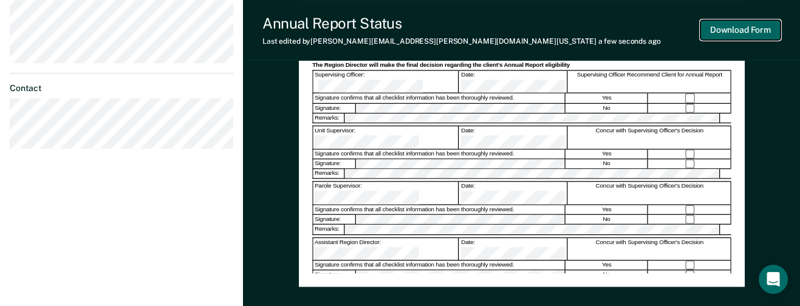
click at [720, 29] on button "Download Form" at bounding box center [740, 30] width 80 height 20
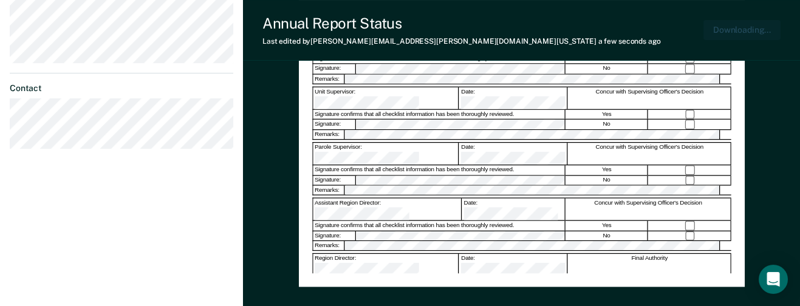
scroll to position [463, 0]
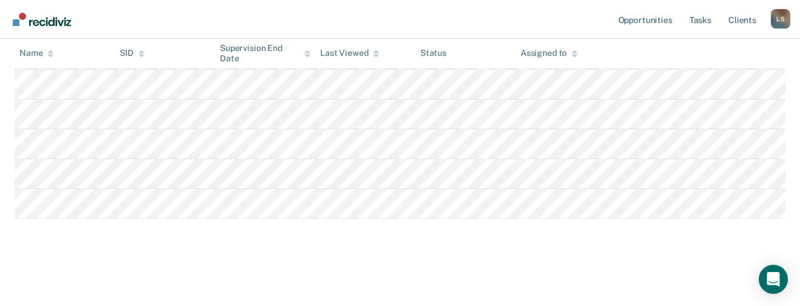
scroll to position [123, 0]
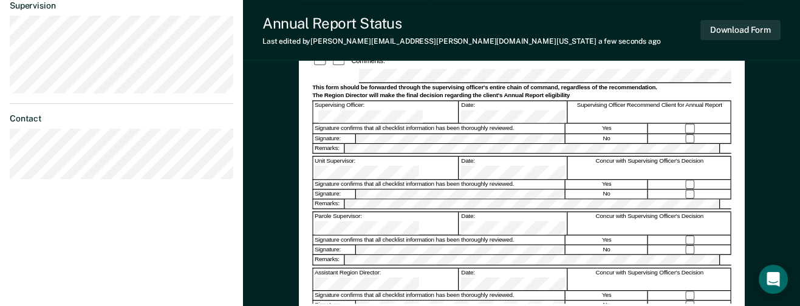
scroll to position [395, 0]
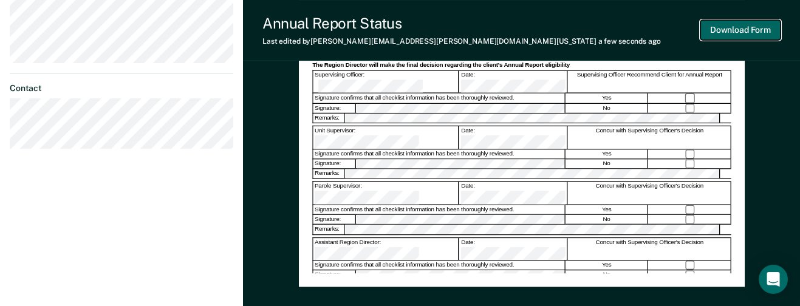
click at [740, 30] on button "Download Form" at bounding box center [740, 30] width 80 height 20
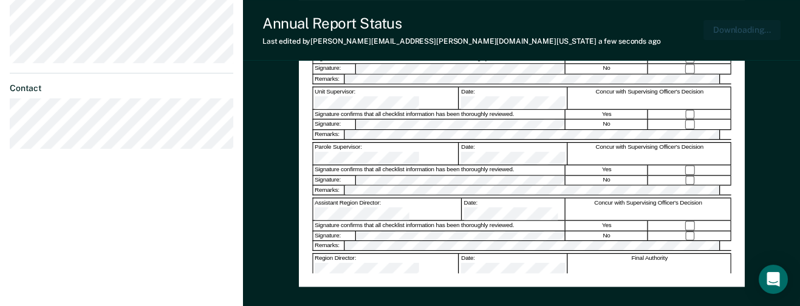
scroll to position [463, 0]
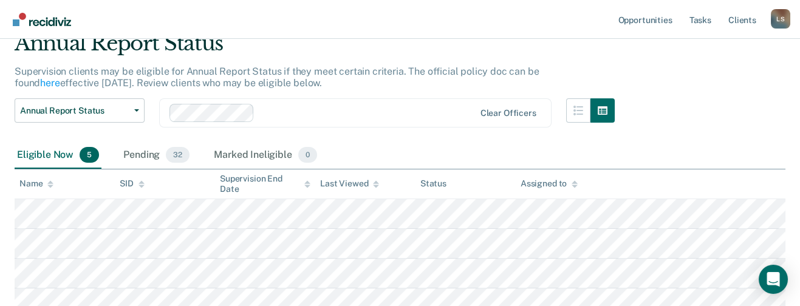
scroll to position [123, 0]
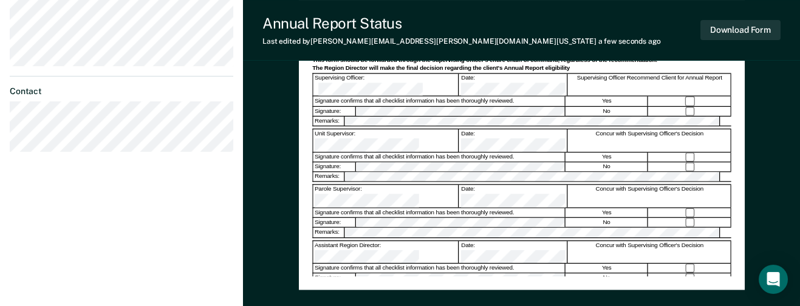
scroll to position [425, 0]
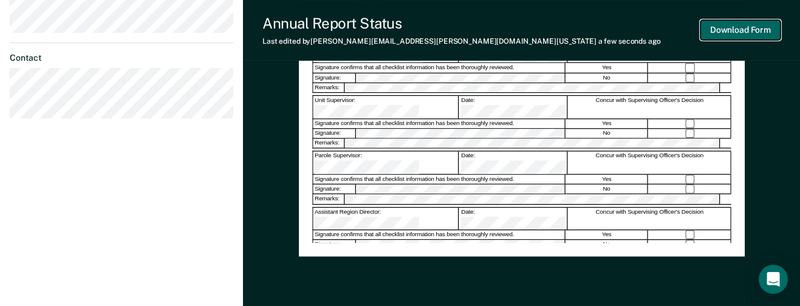
click at [723, 29] on button "Download Form" at bounding box center [740, 30] width 80 height 20
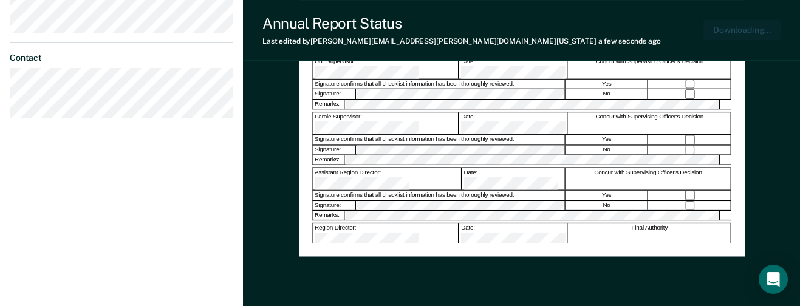
scroll to position [470, 0]
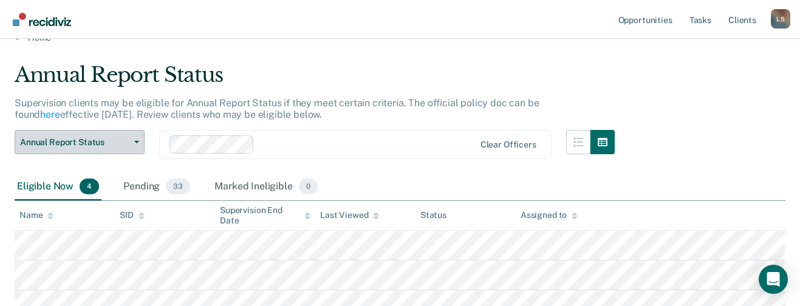
scroll to position [91, 0]
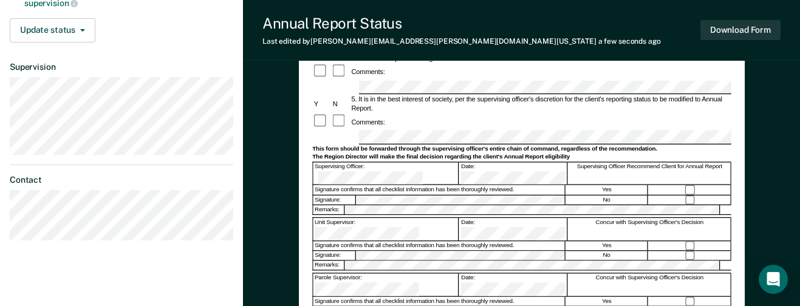
scroll to position [304, 0]
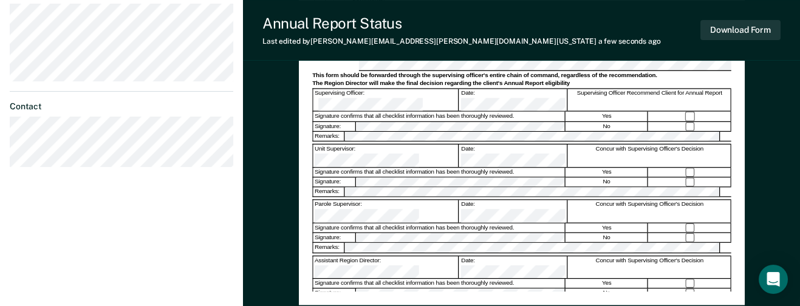
scroll to position [395, 0]
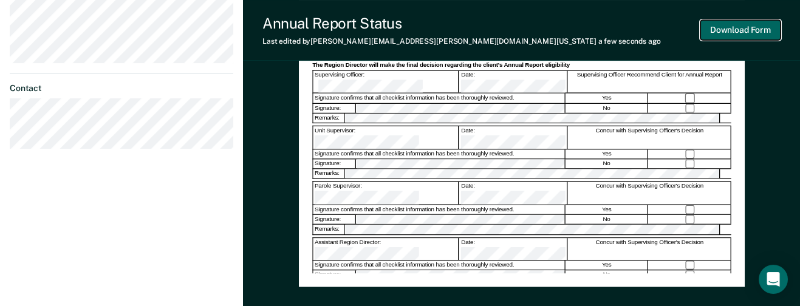
click at [728, 29] on button "Download Form" at bounding box center [740, 30] width 80 height 20
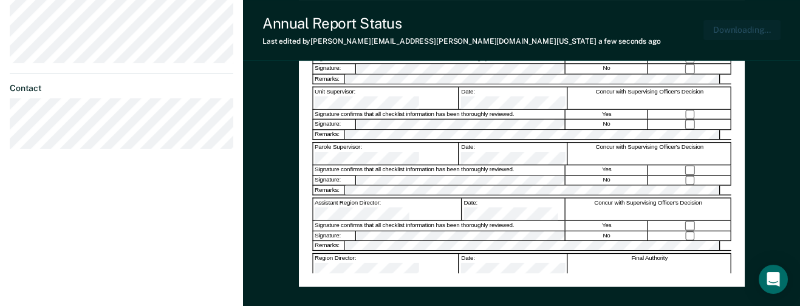
scroll to position [463, 0]
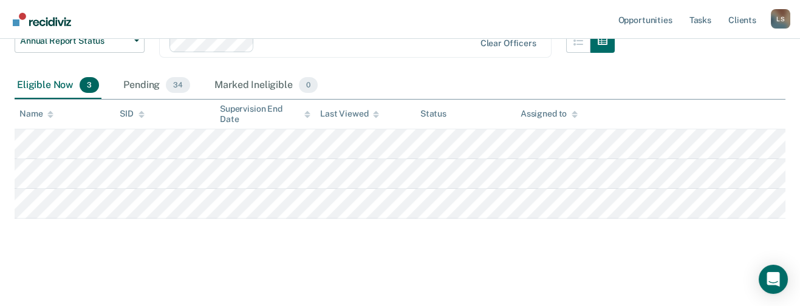
scroll to position [91, 0]
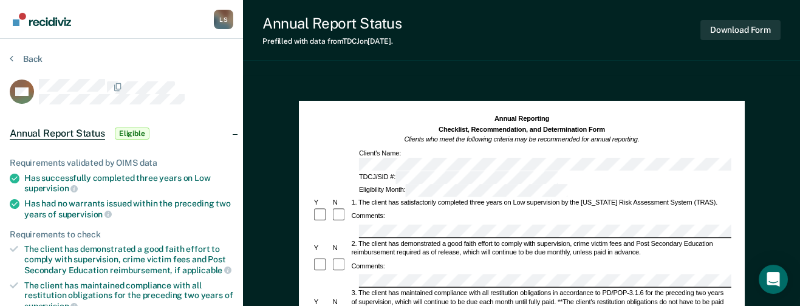
click at [340, 258] on div at bounding box center [340, 266] width 19 height 16
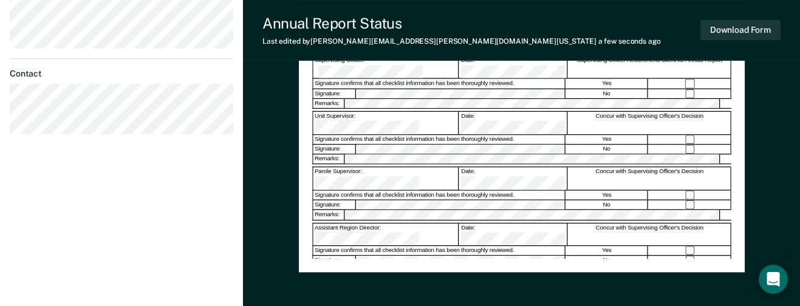
scroll to position [425, 0]
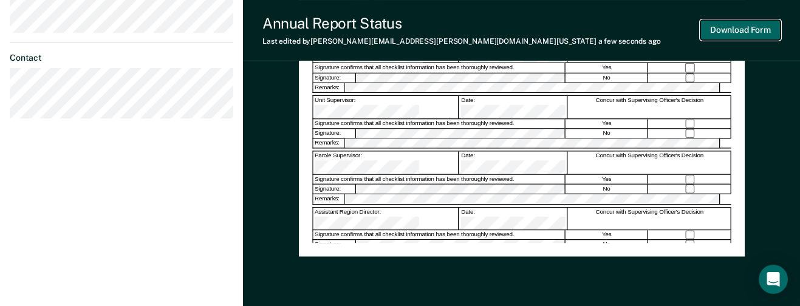
click at [725, 29] on button "Download Form" at bounding box center [740, 30] width 80 height 20
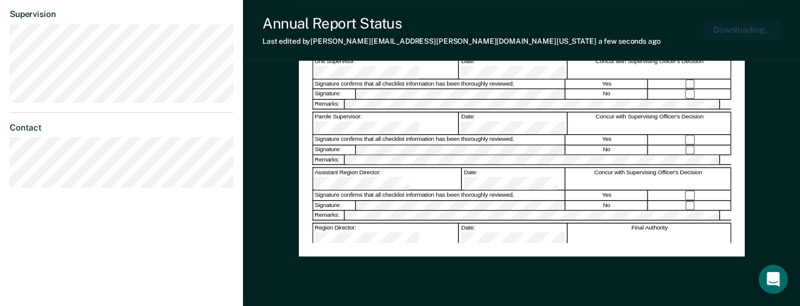
scroll to position [470, 0]
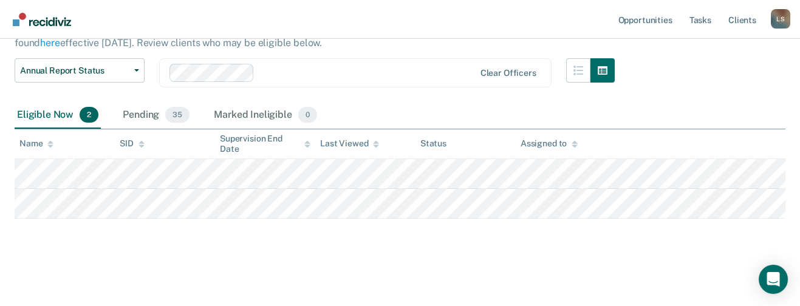
scroll to position [91, 0]
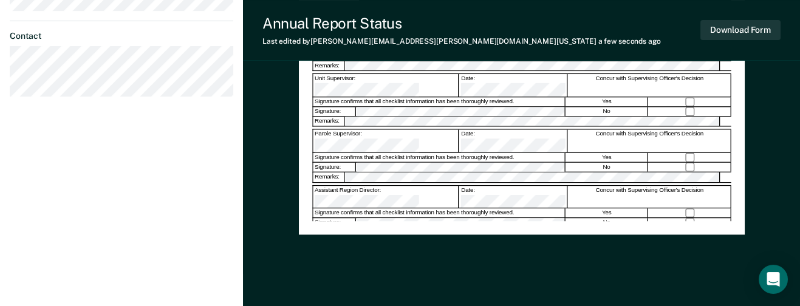
scroll to position [456, 0]
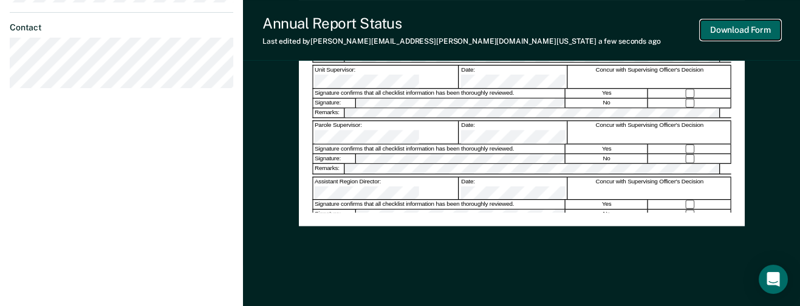
click at [733, 29] on button "Download Form" at bounding box center [740, 30] width 80 height 20
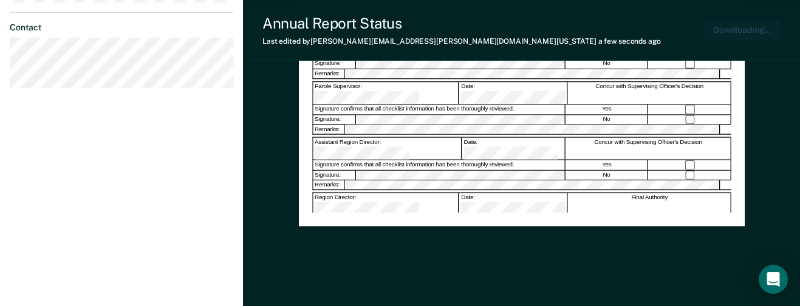
scroll to position [470, 0]
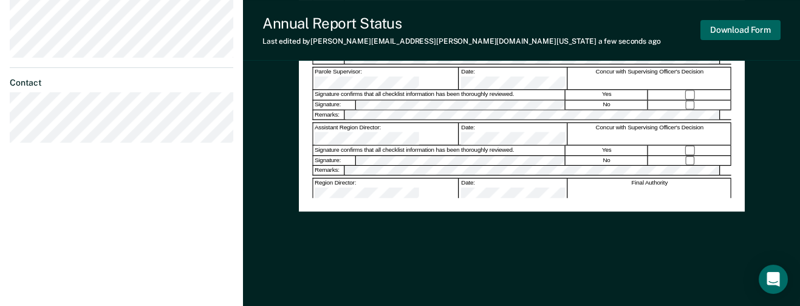
scroll to position [61, 0]
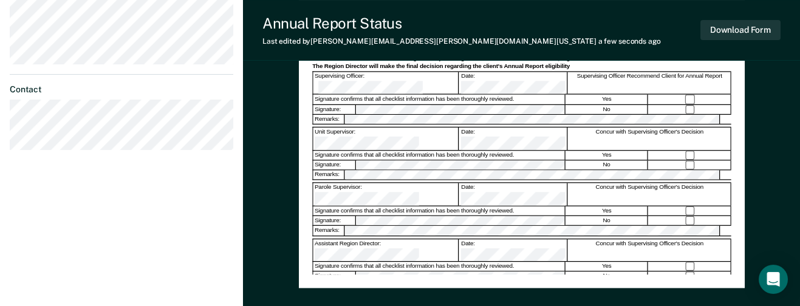
scroll to position [425, 0]
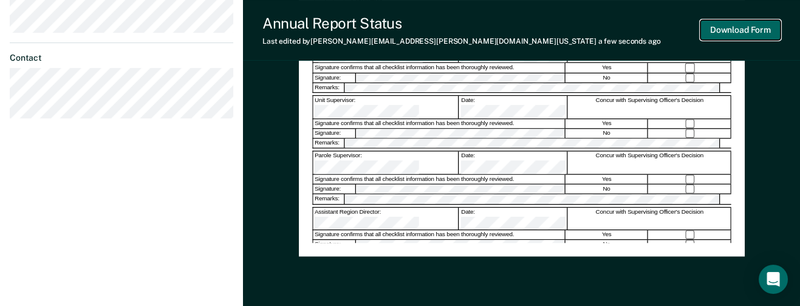
click at [729, 29] on button "Download Form" at bounding box center [740, 30] width 80 height 20
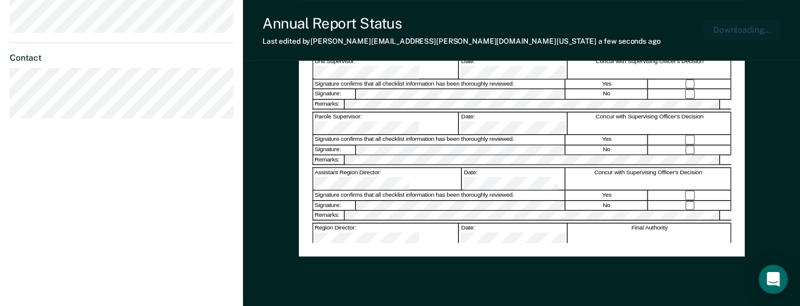
scroll to position [470, 0]
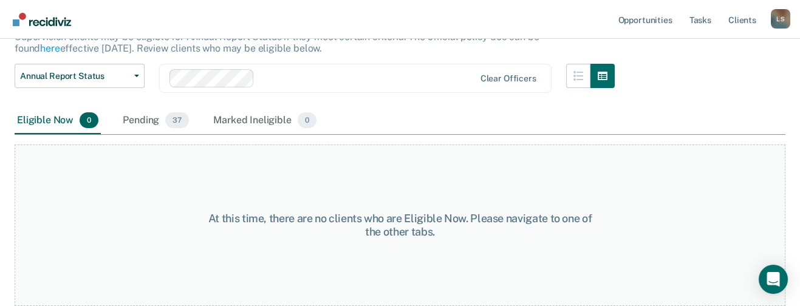
scroll to position [61, 0]
